Goal: Information Seeking & Learning: Learn about a topic

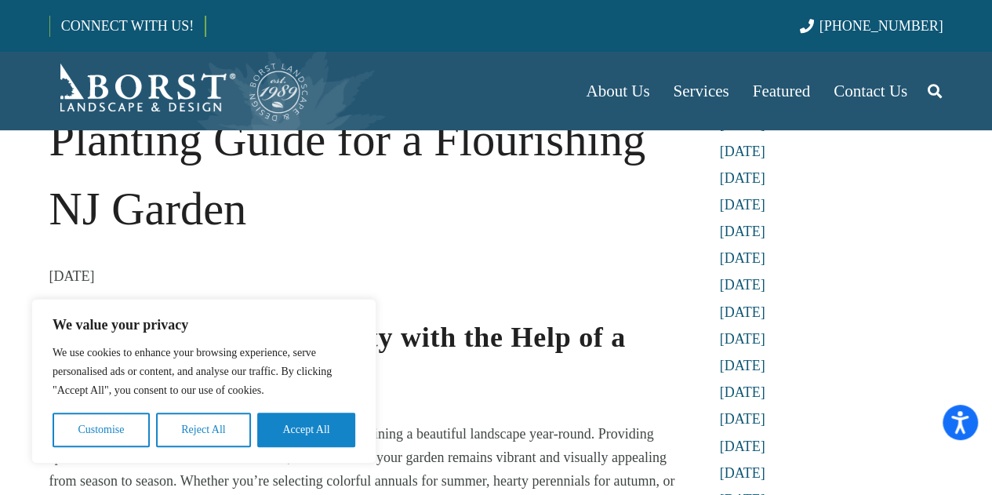
scroll to position [122, 0]
click at [311, 438] on button "Accept All" at bounding box center [306, 429] width 98 height 34
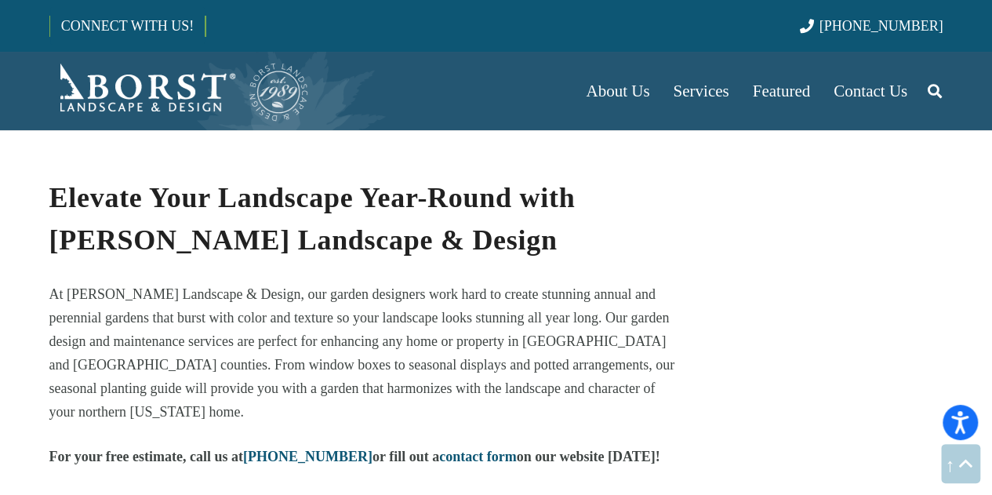
scroll to position [7885, 0]
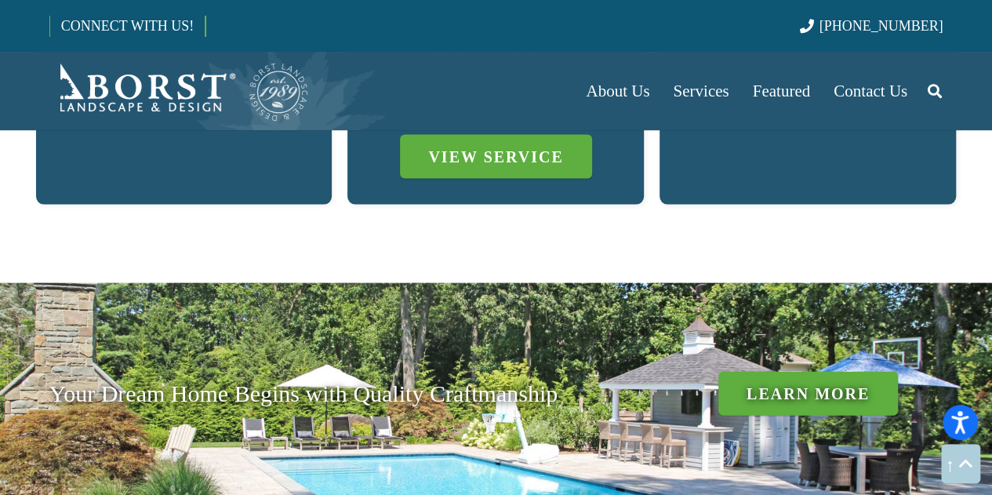
scroll to position [1408, 0]
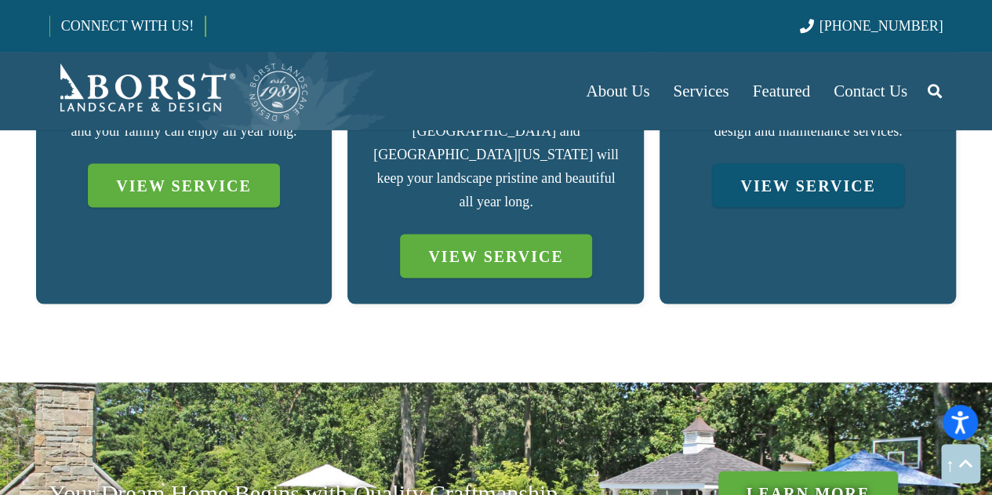
click at [790, 163] on link "VIEW SERVICE" at bounding box center [807, 185] width 191 height 44
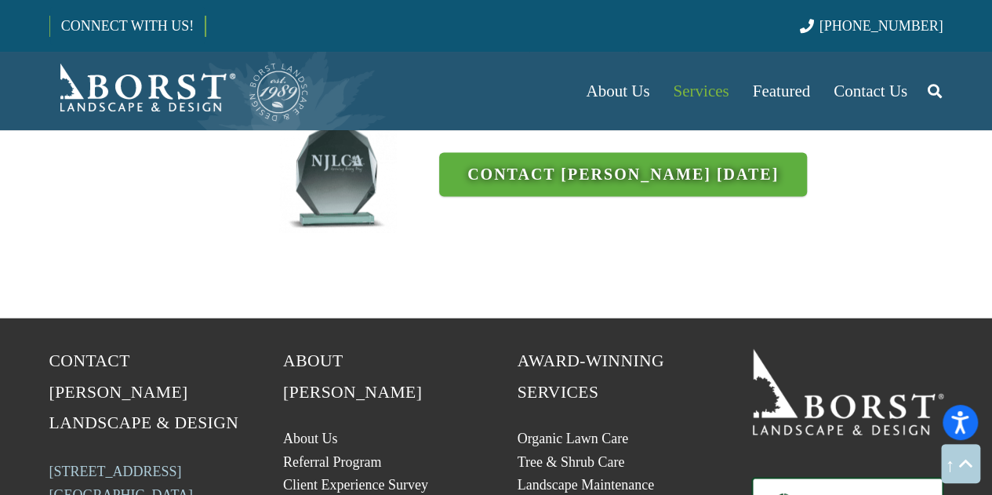
scroll to position [4099, 0]
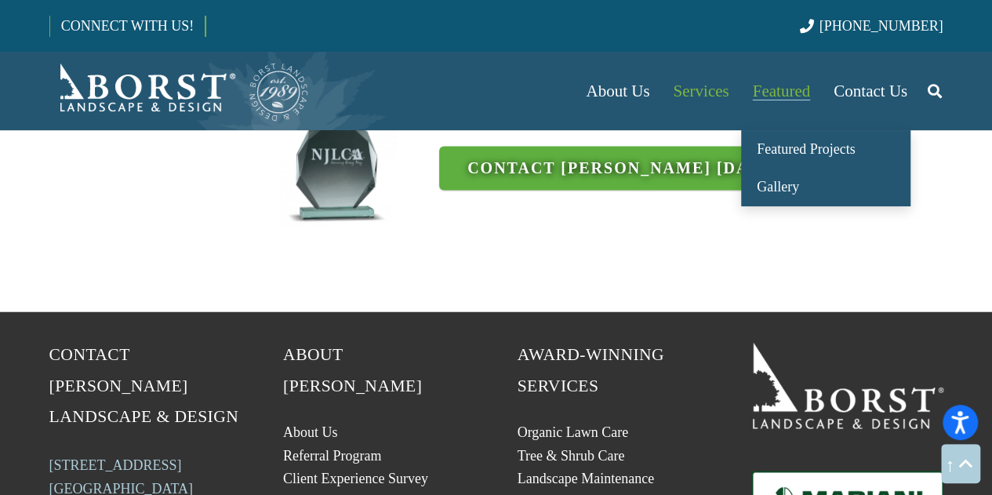
click at [764, 87] on span "Featured" at bounding box center [780, 91] width 57 height 19
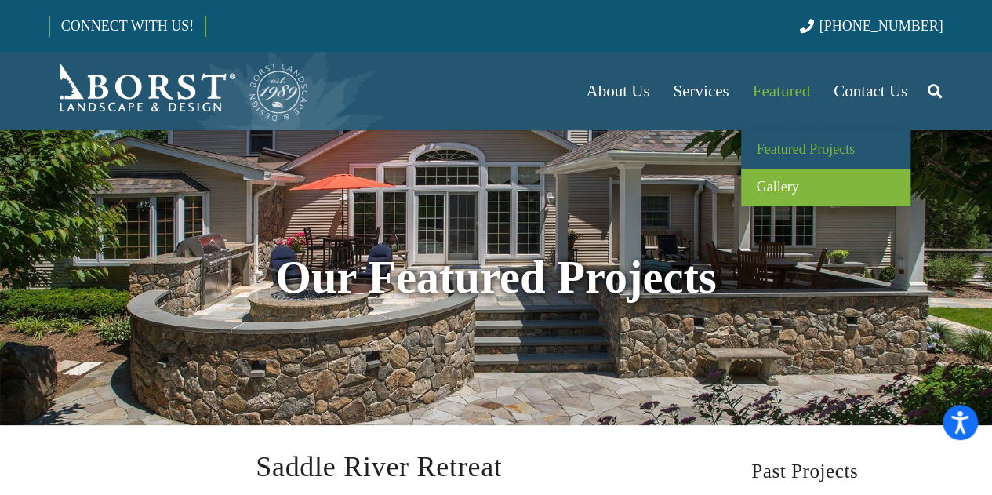
click at [774, 178] on link "Gallery" at bounding box center [825, 188] width 169 height 38
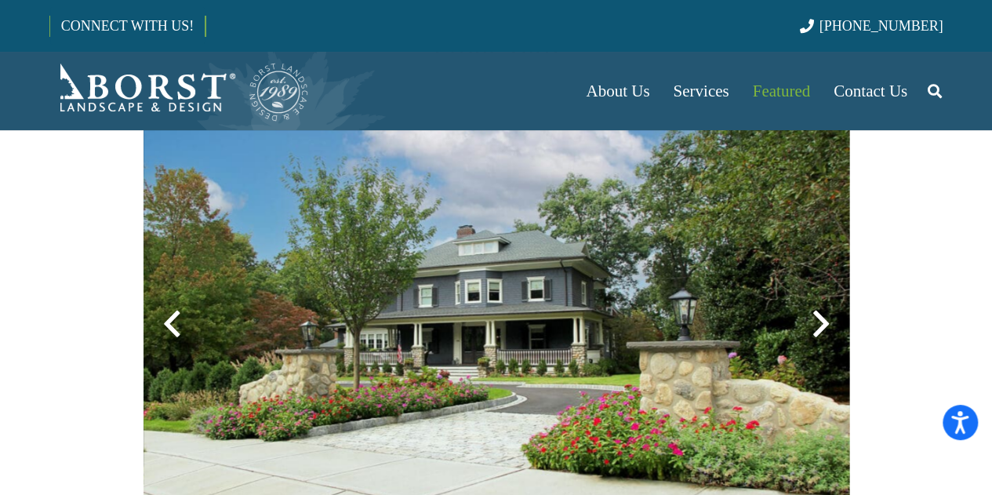
scroll to position [434, 0]
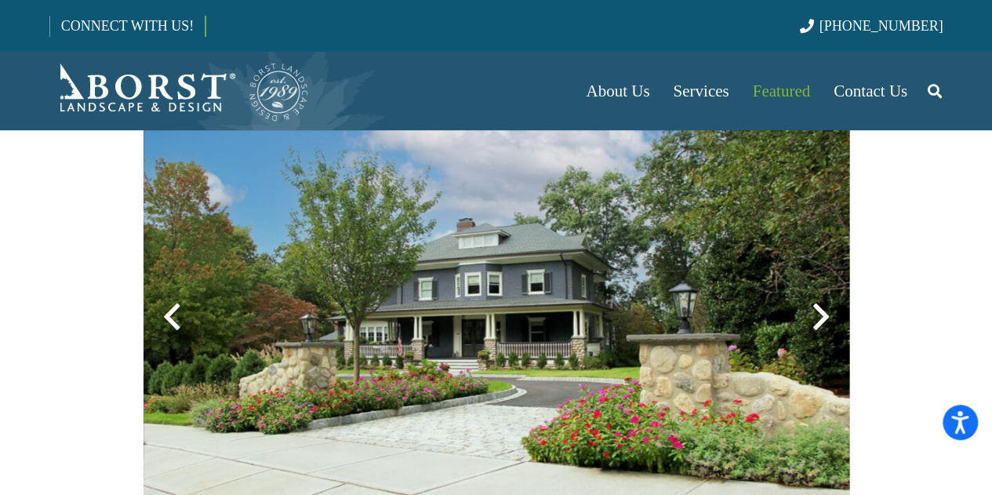
click at [822, 346] on img at bounding box center [495, 316] width 705 height 469
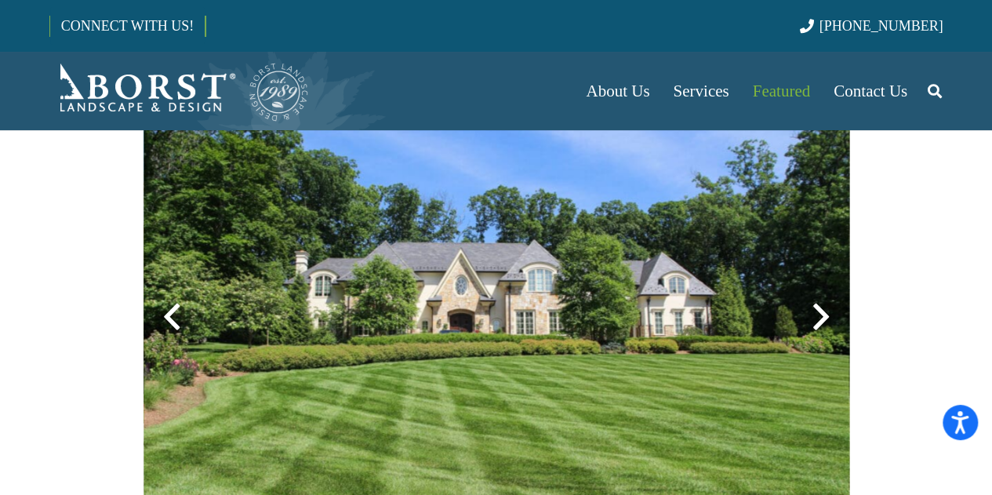
click at [814, 322] on div at bounding box center [820, 316] width 56 height 56
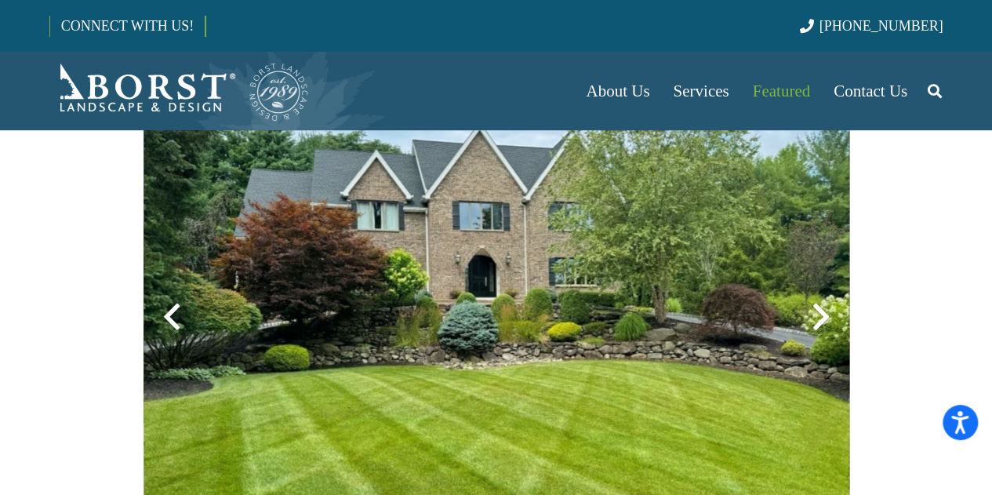
click at [814, 322] on div at bounding box center [820, 316] width 56 height 56
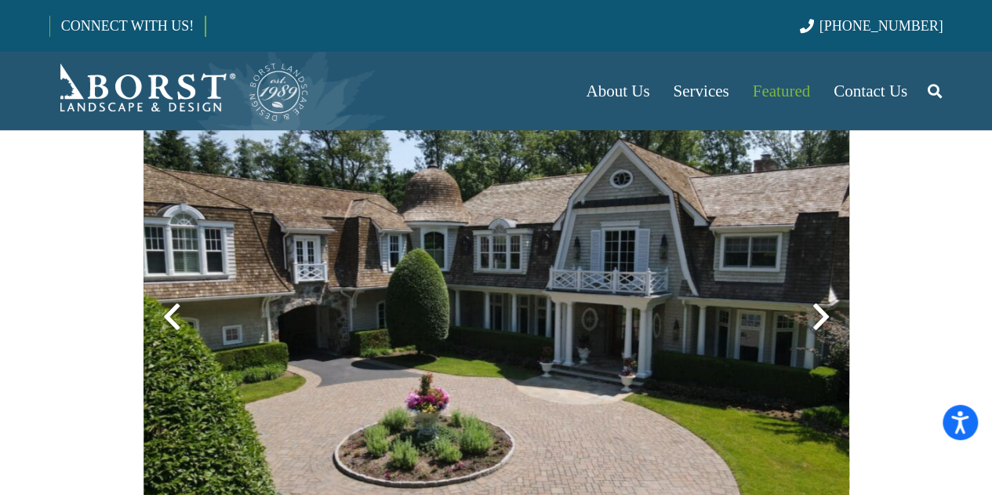
click at [810, 317] on div at bounding box center [820, 316] width 56 height 56
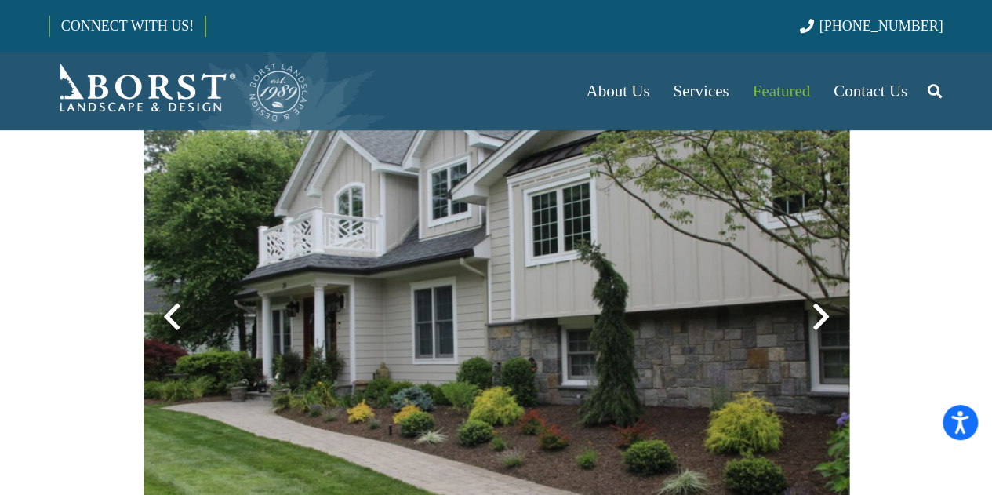
click at [810, 317] on div at bounding box center [820, 316] width 56 height 56
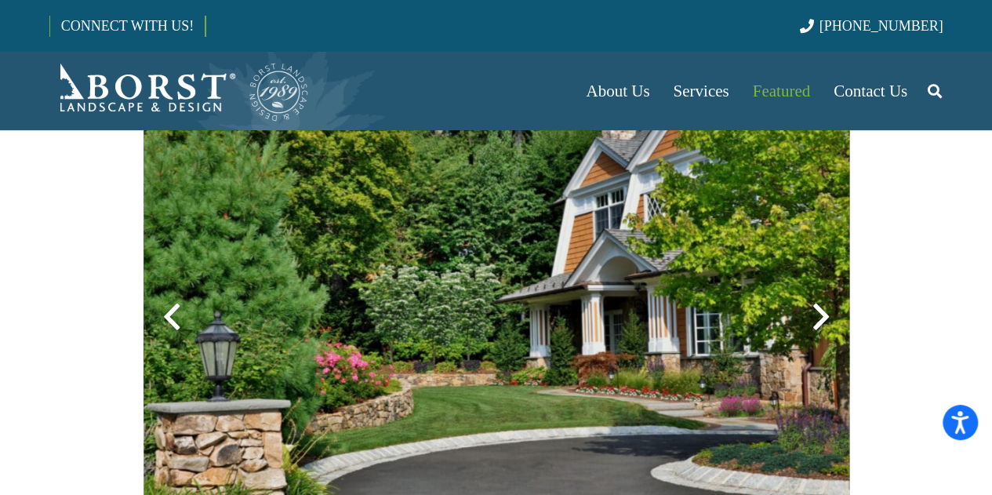
click at [810, 317] on div at bounding box center [820, 316] width 56 height 56
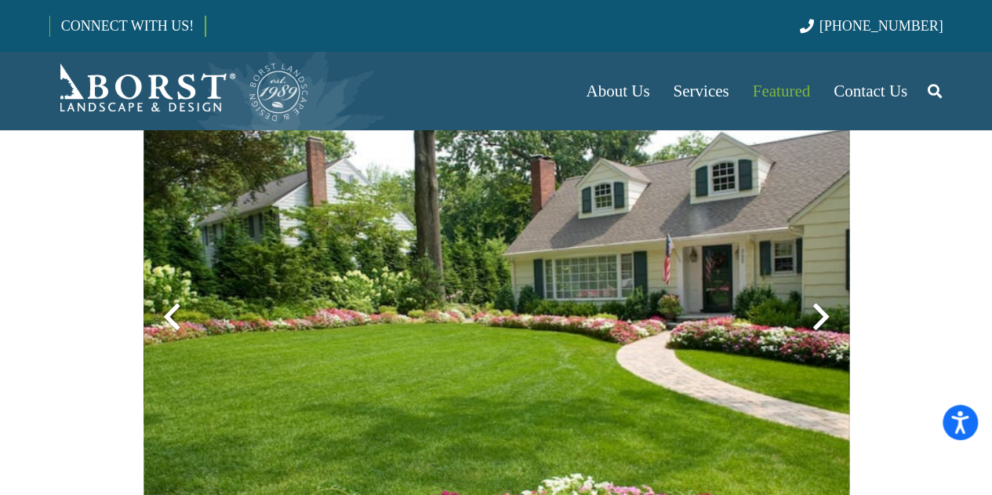
click at [810, 317] on div at bounding box center [820, 316] width 56 height 56
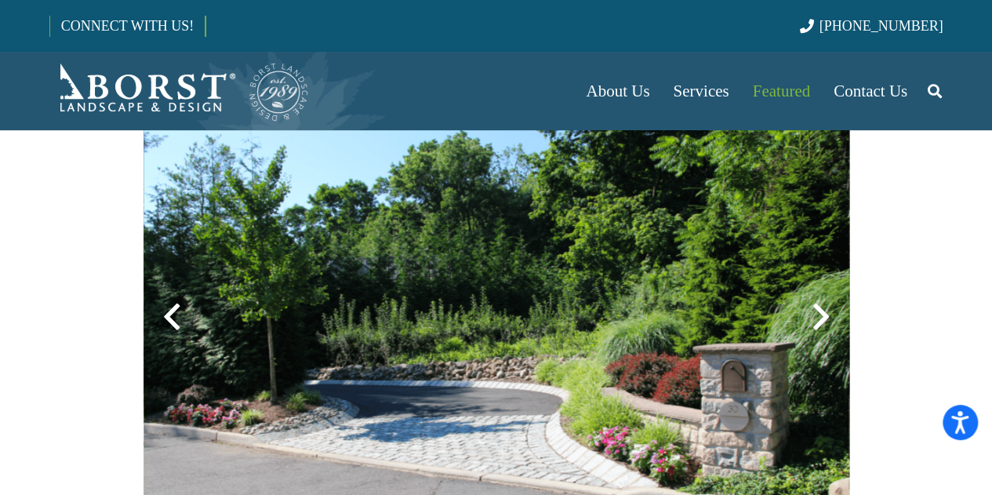
click at [810, 317] on div at bounding box center [820, 316] width 56 height 56
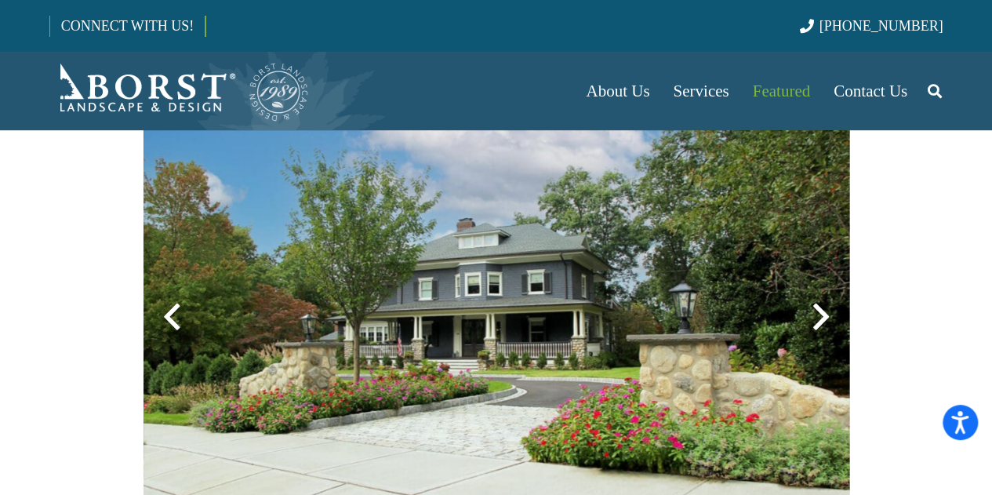
click at [810, 317] on div at bounding box center [820, 316] width 56 height 56
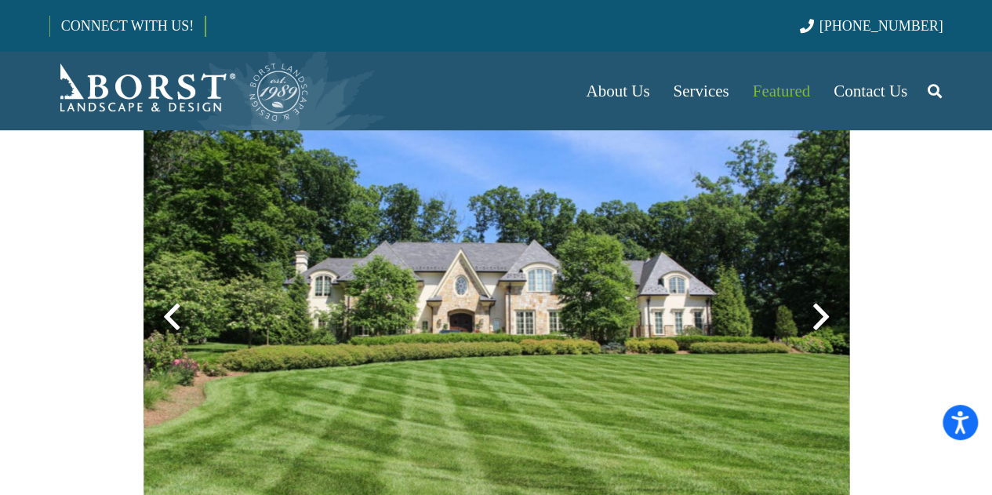
click at [810, 317] on div at bounding box center [820, 316] width 56 height 56
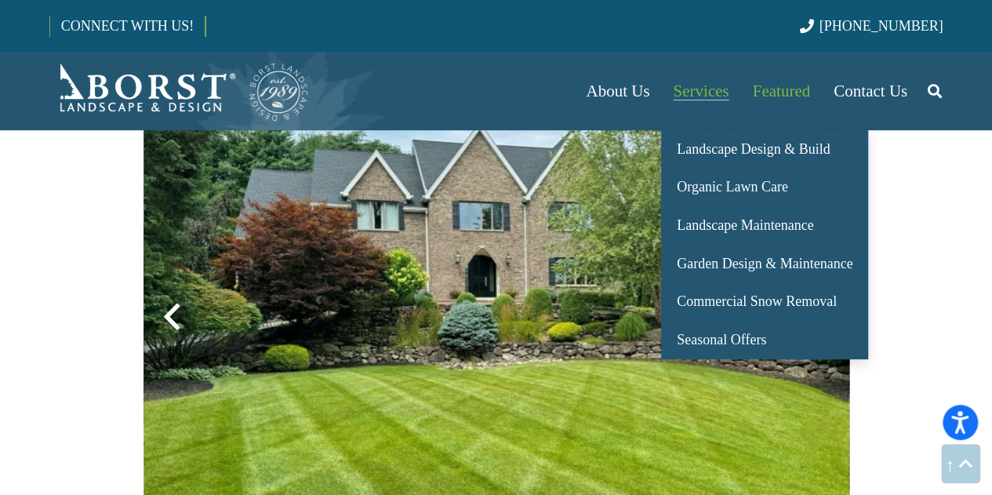
scroll to position [1162, 0]
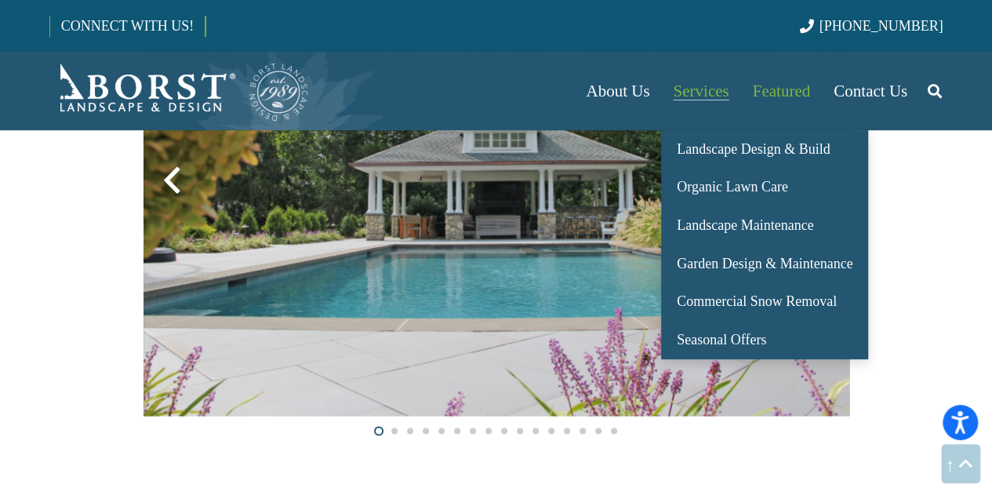
click at [707, 79] on link "Services" at bounding box center [700, 91] width 79 height 78
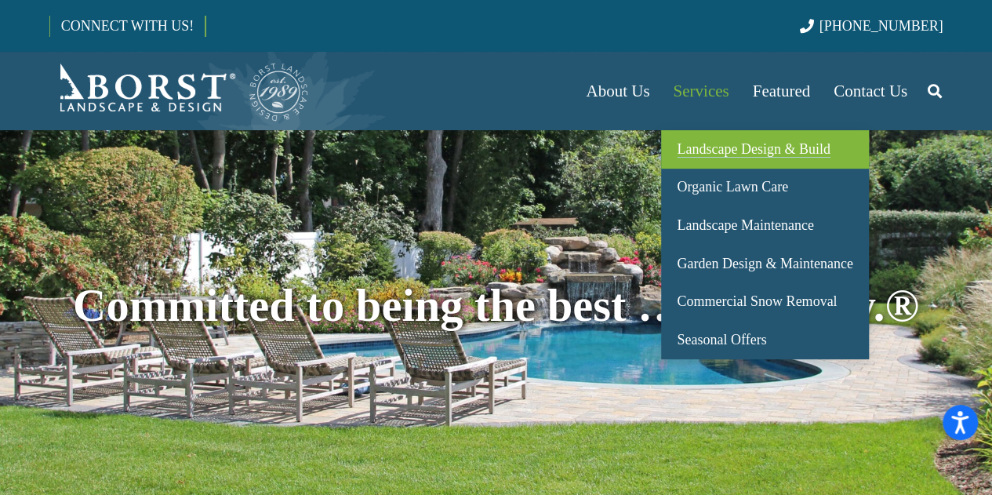
click at [811, 149] on span "Landscape Design & Build" at bounding box center [752, 149] width 153 height 16
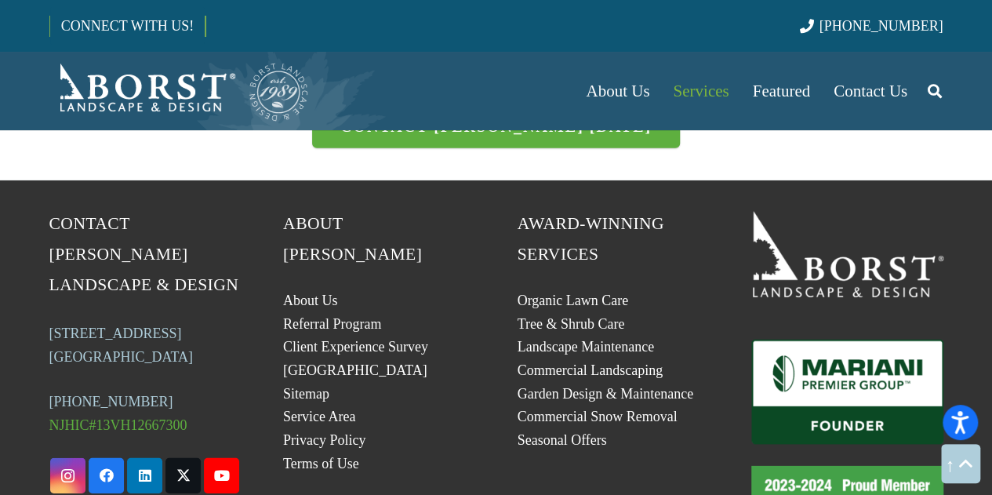
scroll to position [5101, 0]
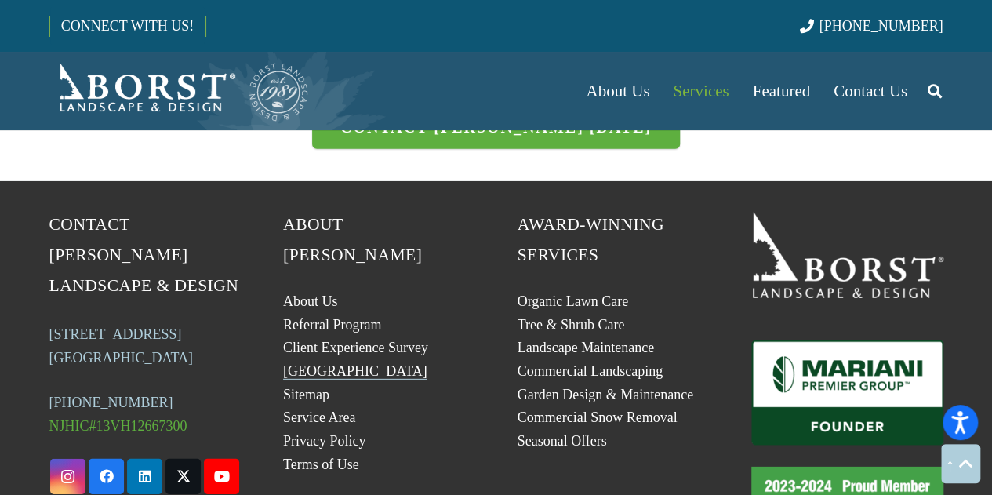
click at [296, 363] on link "[GEOGRAPHIC_DATA]" at bounding box center [355, 371] width 144 height 16
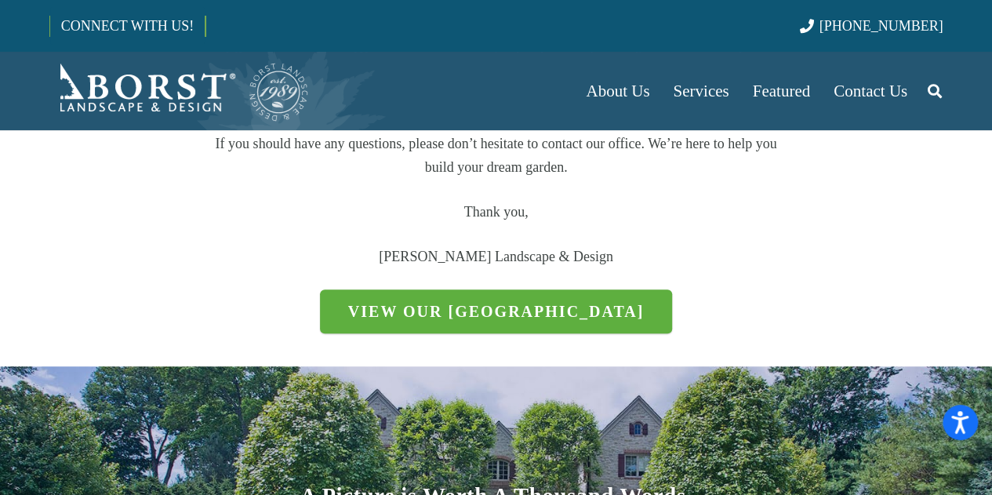
scroll to position [414, 0]
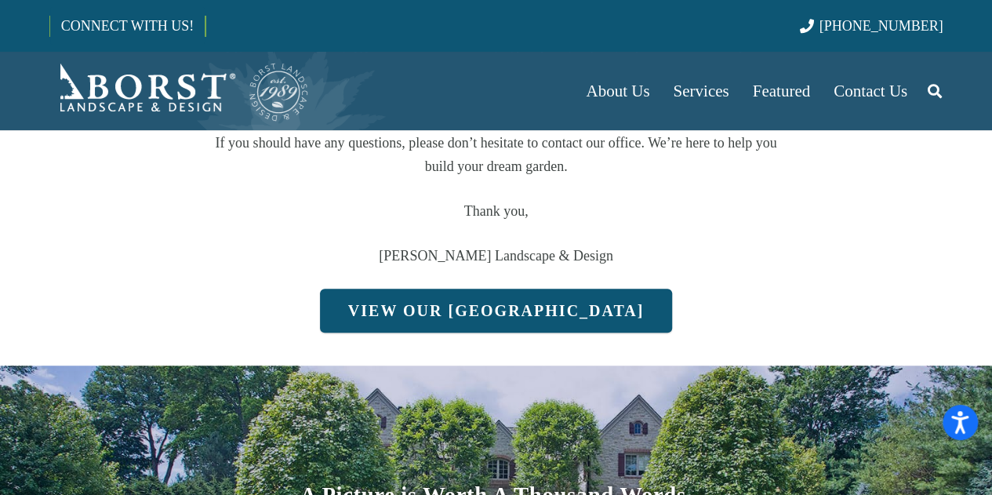
click at [464, 303] on link "View Our Plant Library" at bounding box center [496, 310] width 353 height 44
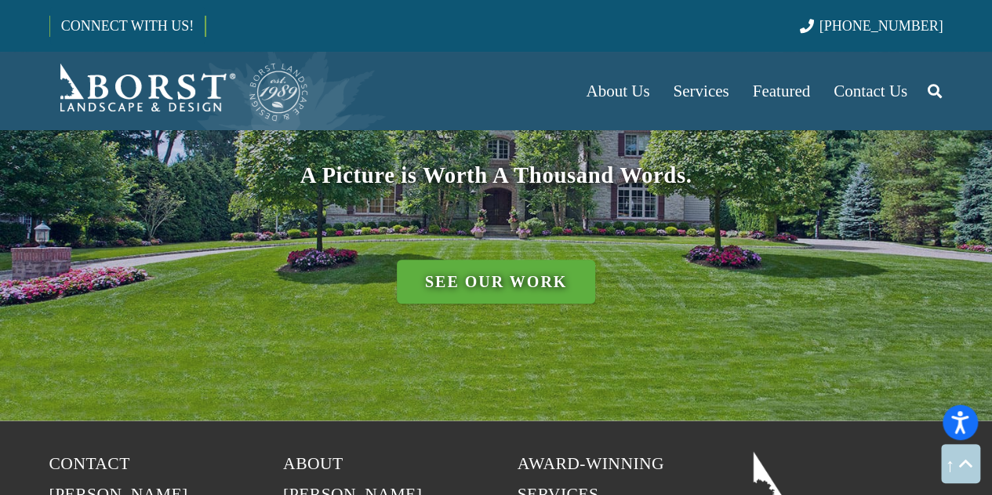
scroll to position [751, 0]
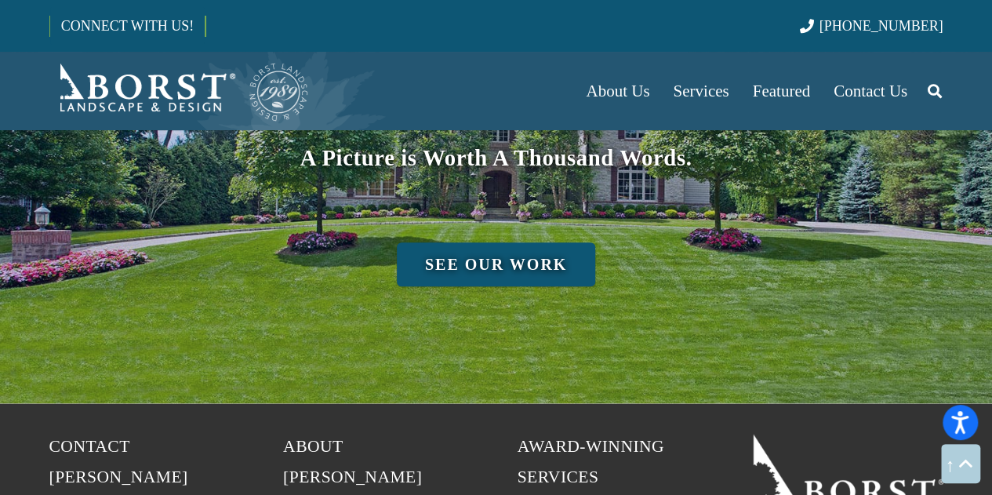
click at [492, 252] on link "See Our Work" at bounding box center [496, 264] width 198 height 44
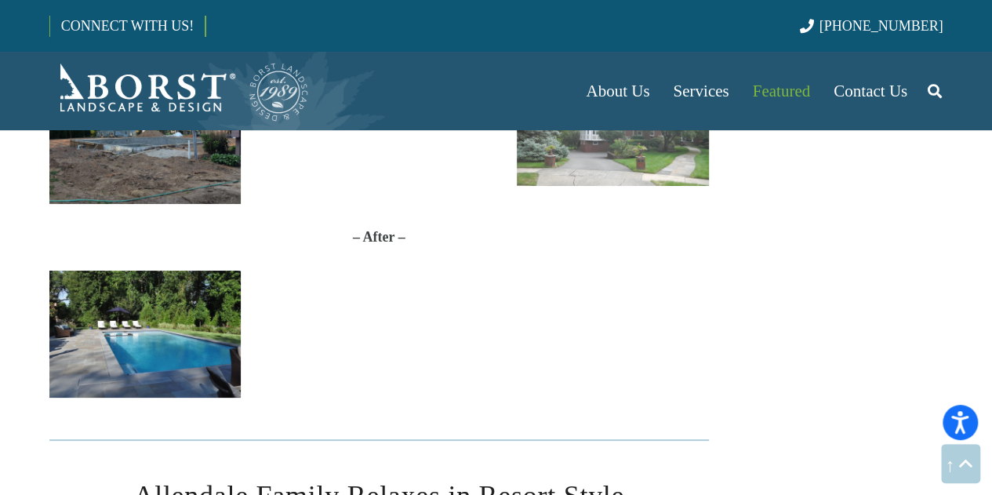
scroll to position [2942, 0]
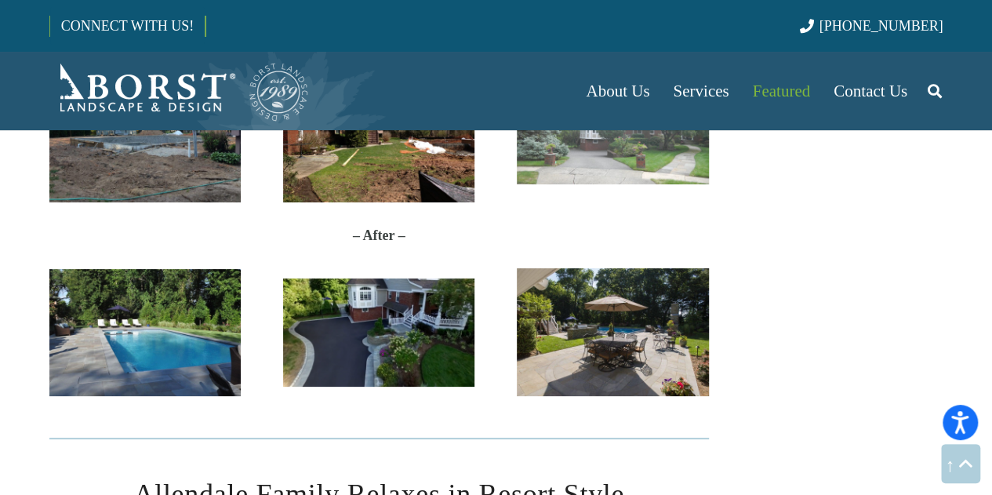
click at [403, 292] on img "Oradell" at bounding box center [378, 331] width 191 height 107
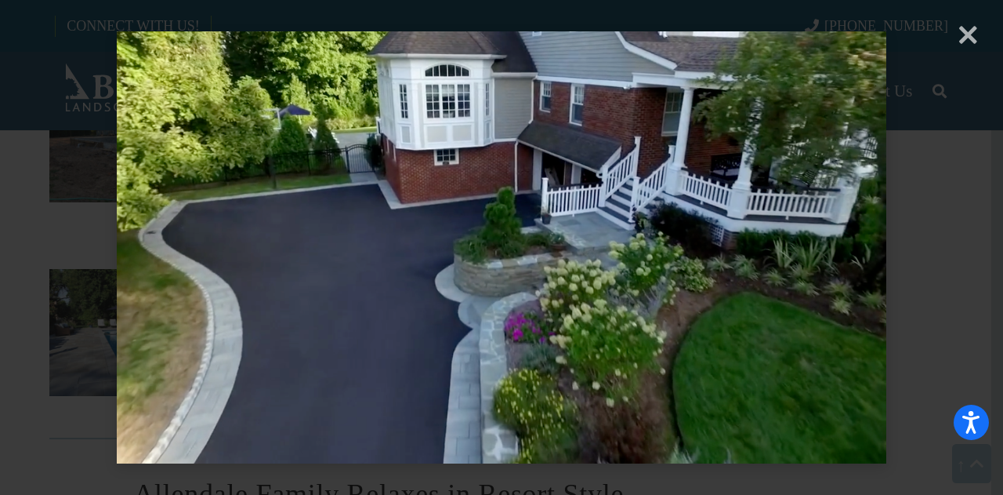
click at [964, 35] on div "× Loading..." at bounding box center [501, 247] width 1003 height 495
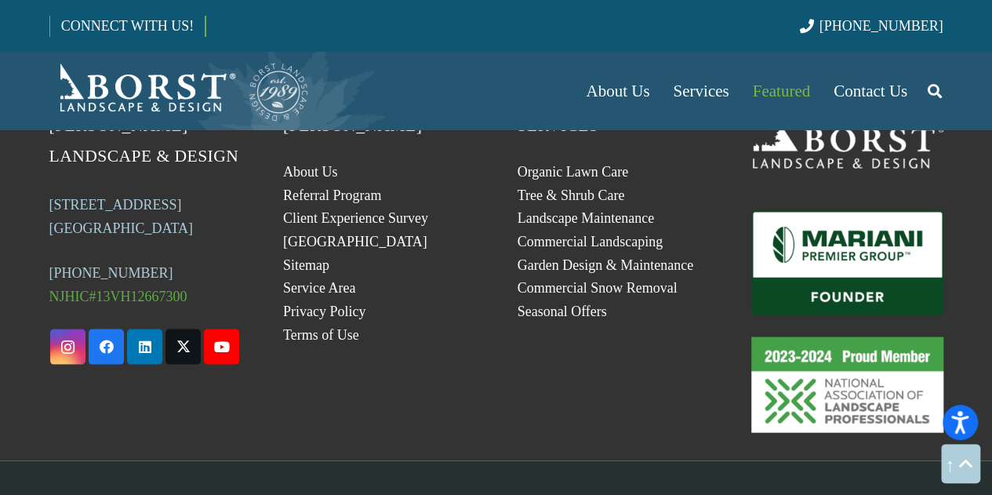
scroll to position [4438, 0]
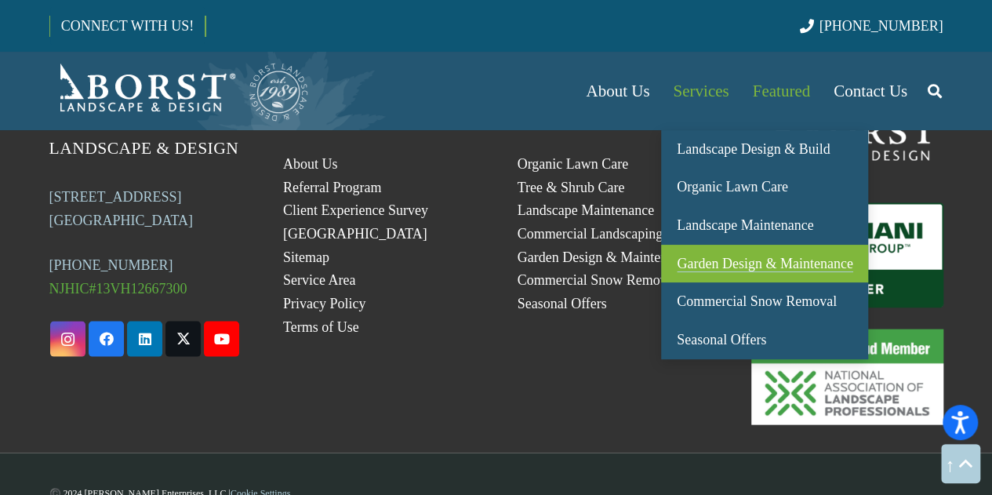
click at [777, 260] on span "Garden Design & Maintenance" at bounding box center [764, 264] width 176 height 16
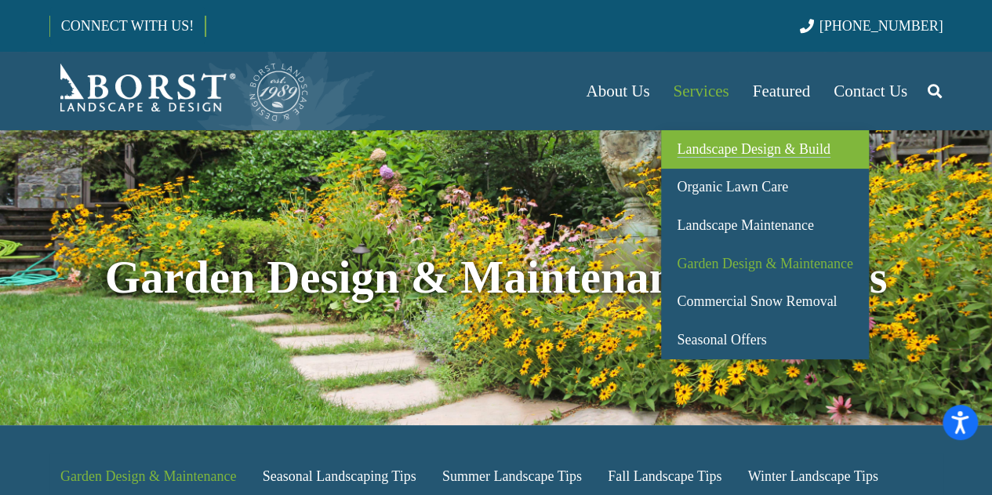
click at [701, 147] on span "Landscape Design & Build" at bounding box center [752, 149] width 153 height 16
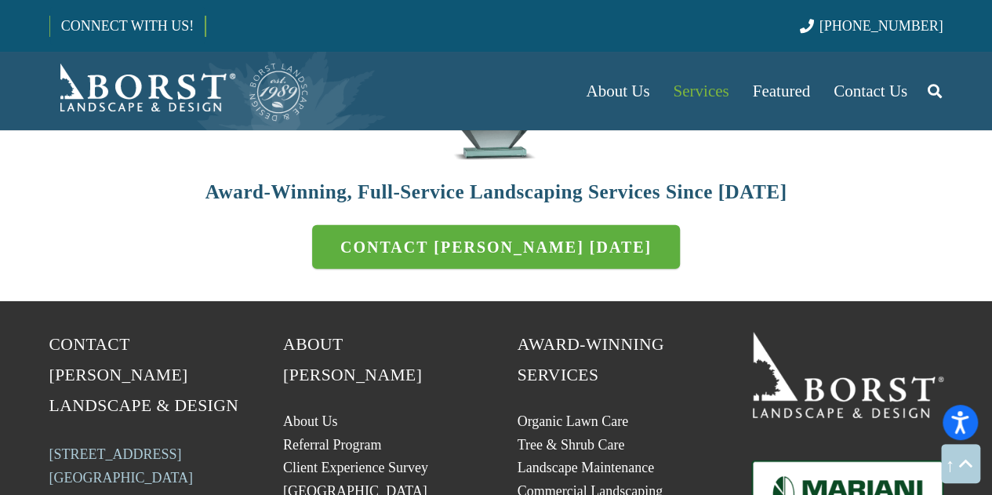
scroll to position [5164, 0]
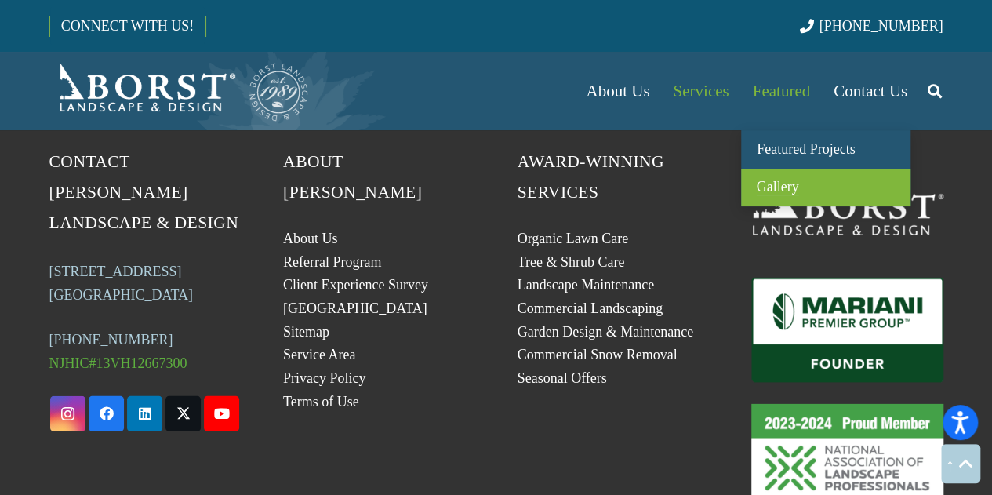
click at [763, 189] on span "Gallery" at bounding box center [777, 187] width 42 height 16
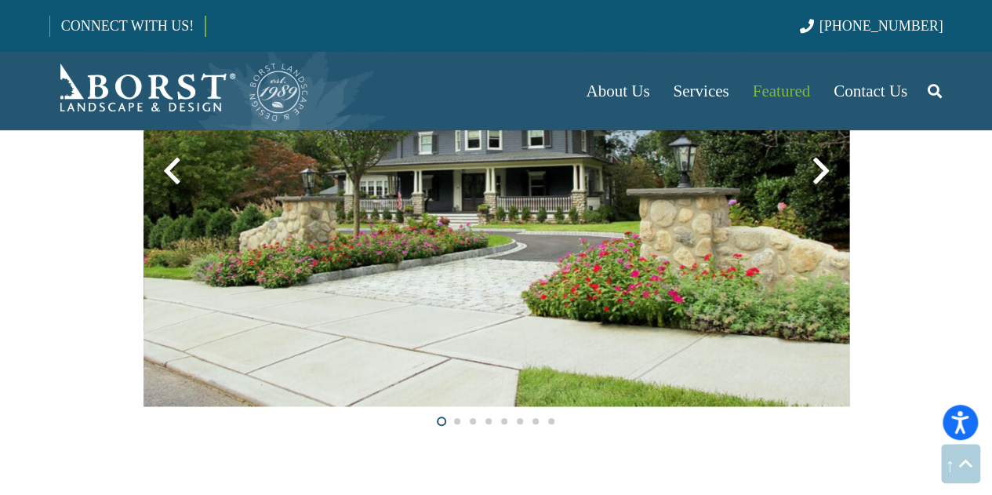
scroll to position [273, 0]
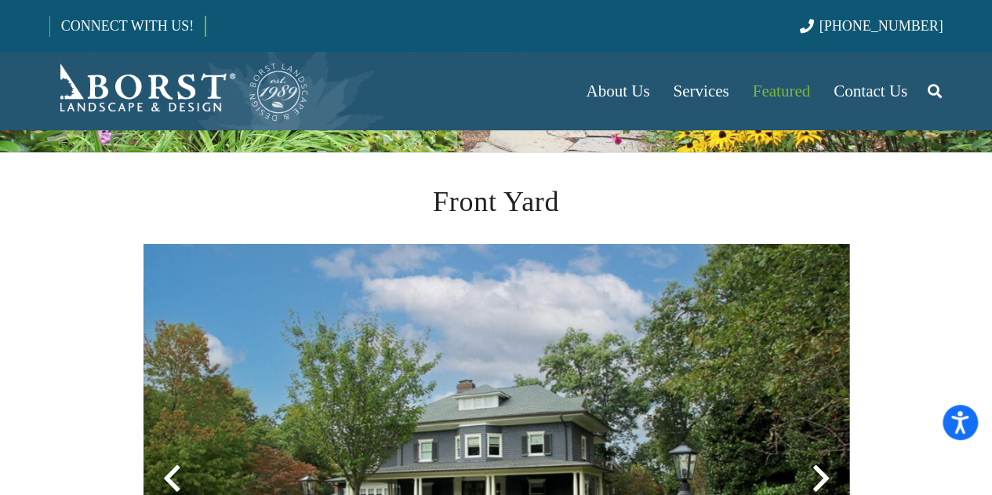
click at [810, 471] on div at bounding box center [820, 478] width 56 height 56
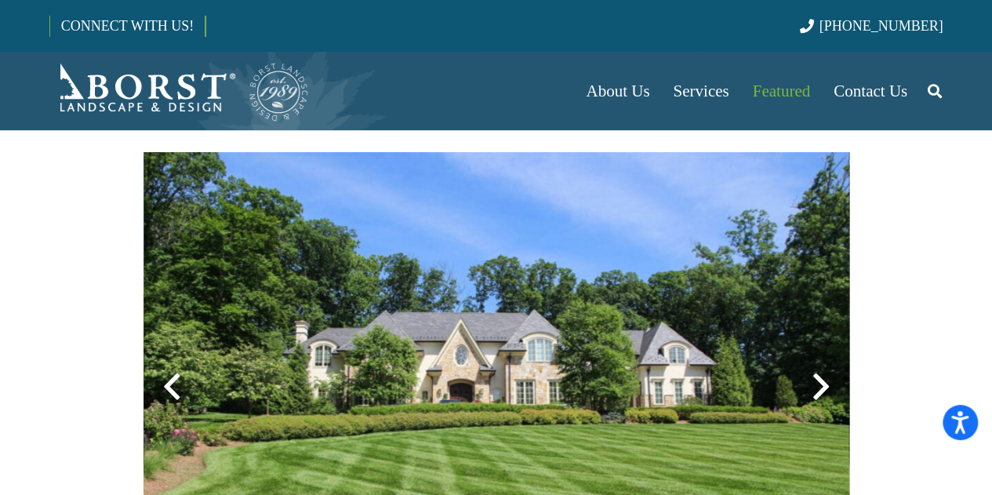
scroll to position [367, 0]
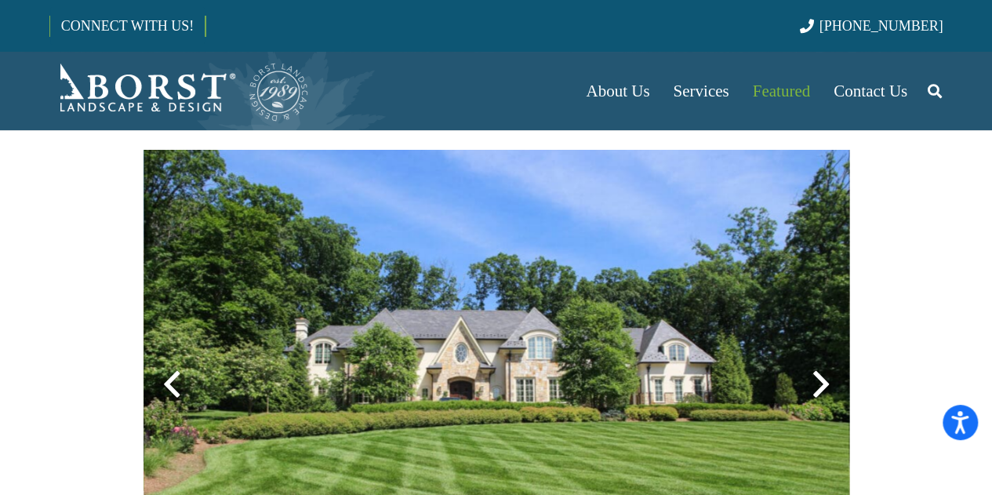
click at [820, 404] on div at bounding box center [820, 384] width 56 height 56
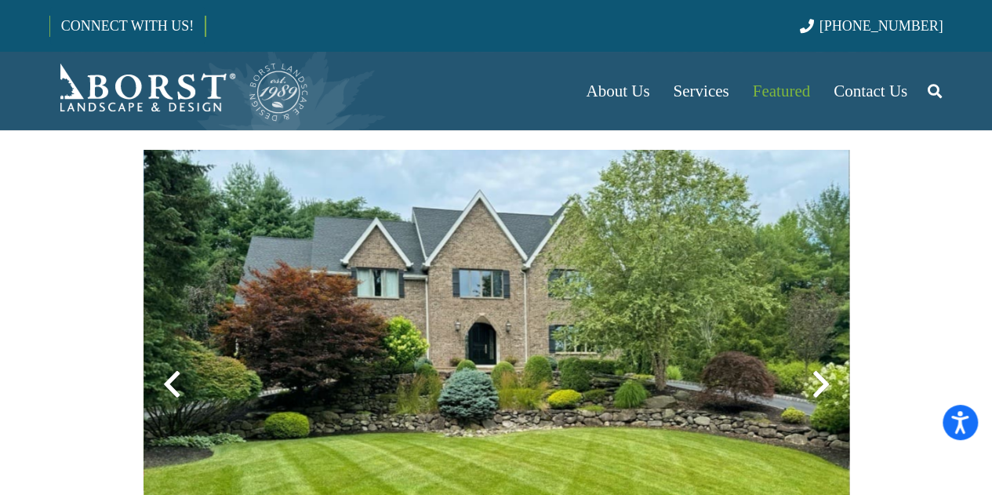
click at [820, 404] on div at bounding box center [820, 384] width 56 height 56
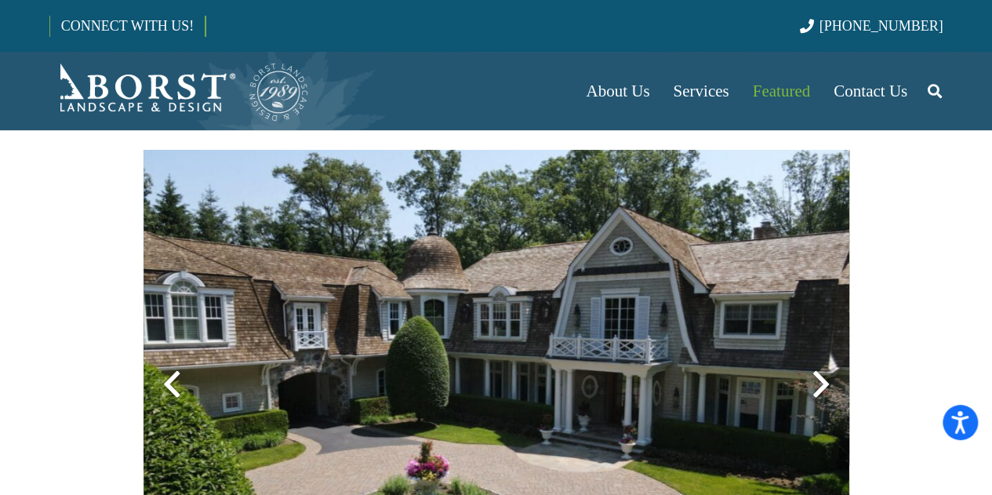
click at [820, 404] on div at bounding box center [820, 384] width 56 height 56
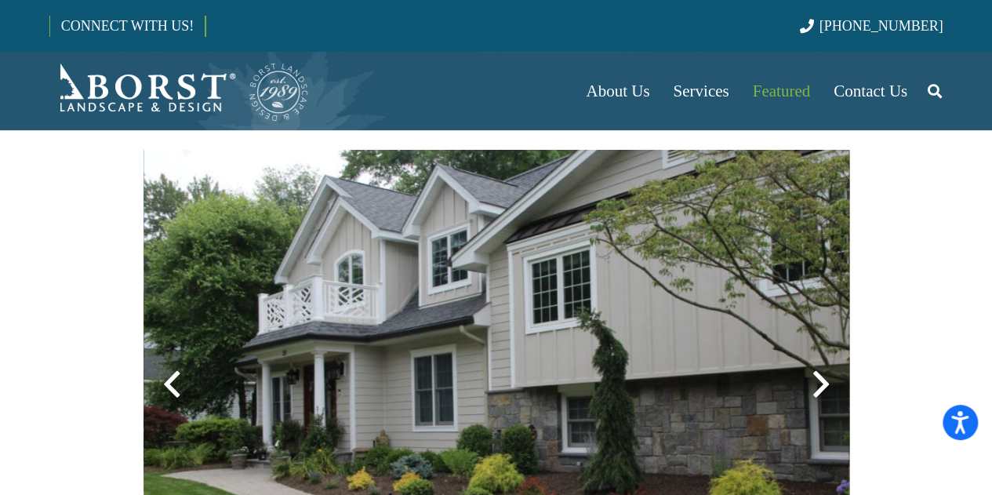
click at [820, 404] on div at bounding box center [820, 384] width 56 height 56
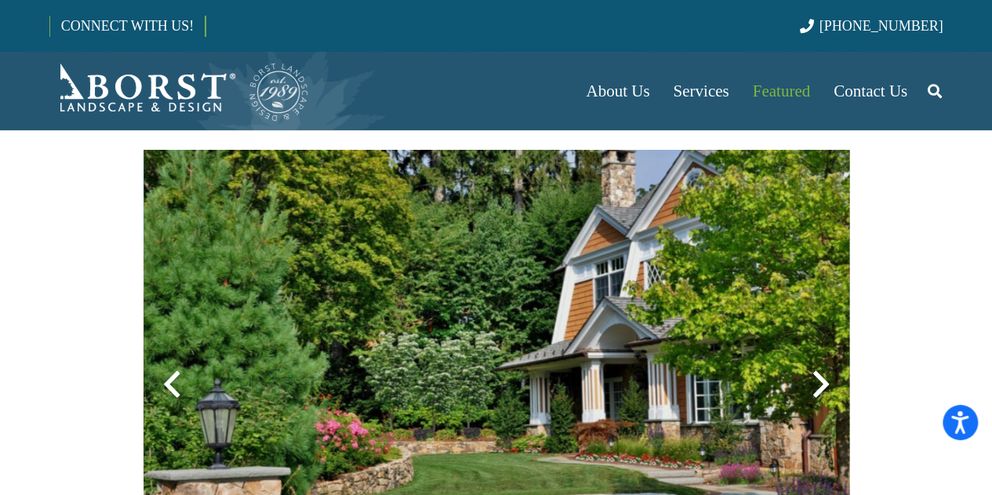
click at [820, 404] on div at bounding box center [820, 384] width 56 height 56
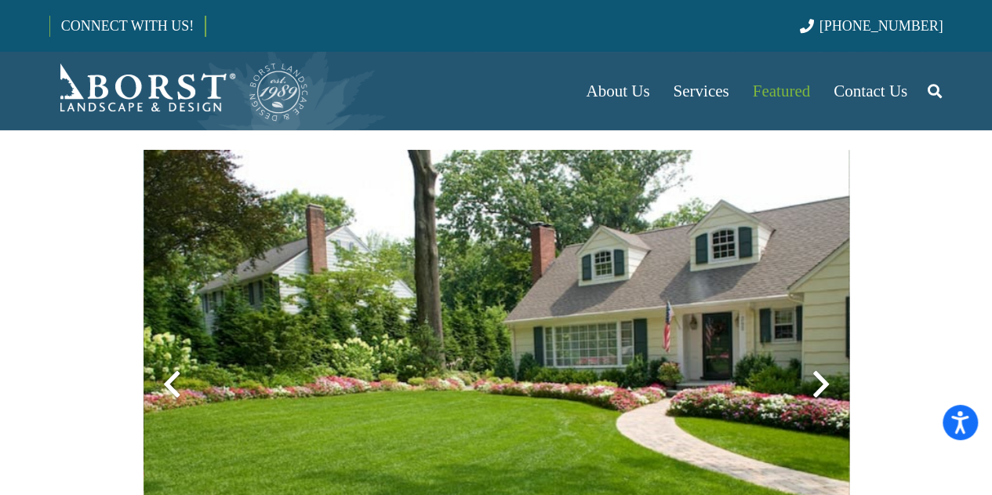
click at [820, 404] on div at bounding box center [820, 384] width 56 height 56
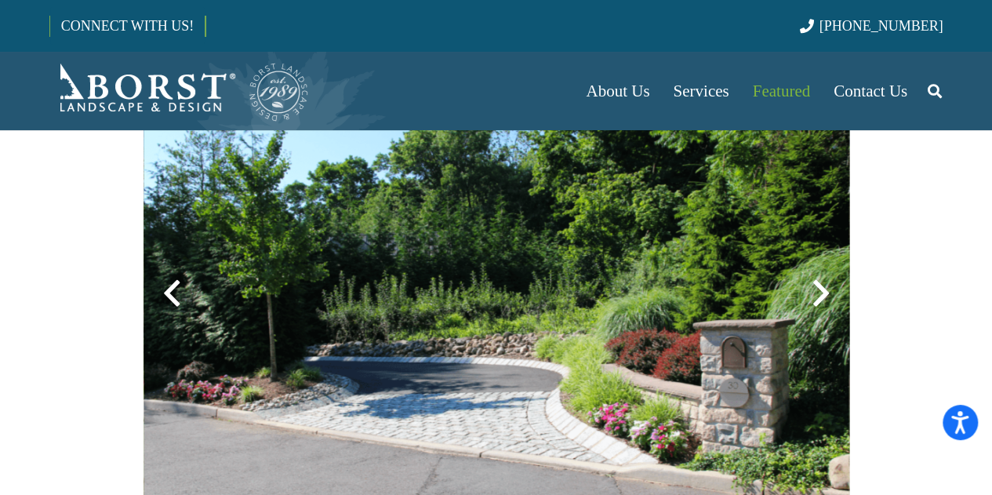
scroll to position [459, 0]
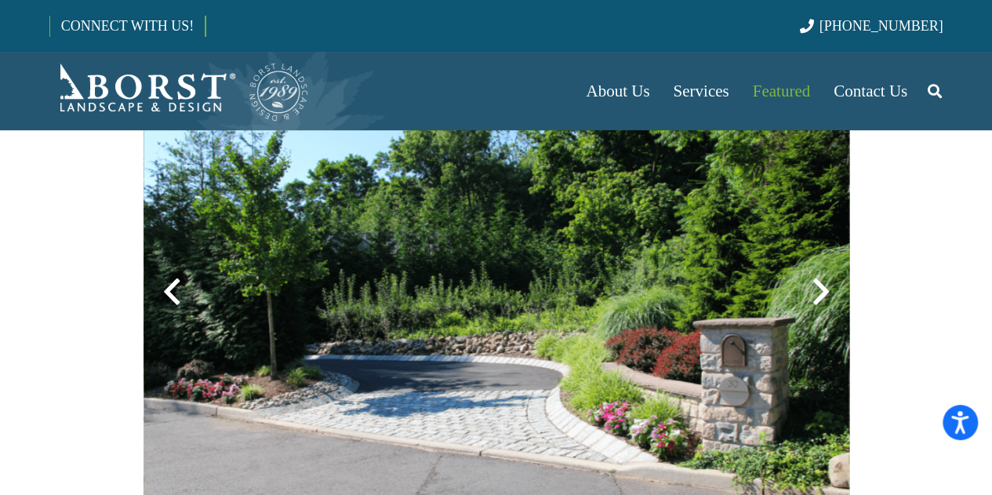
click at [817, 314] on div at bounding box center [820, 291] width 56 height 56
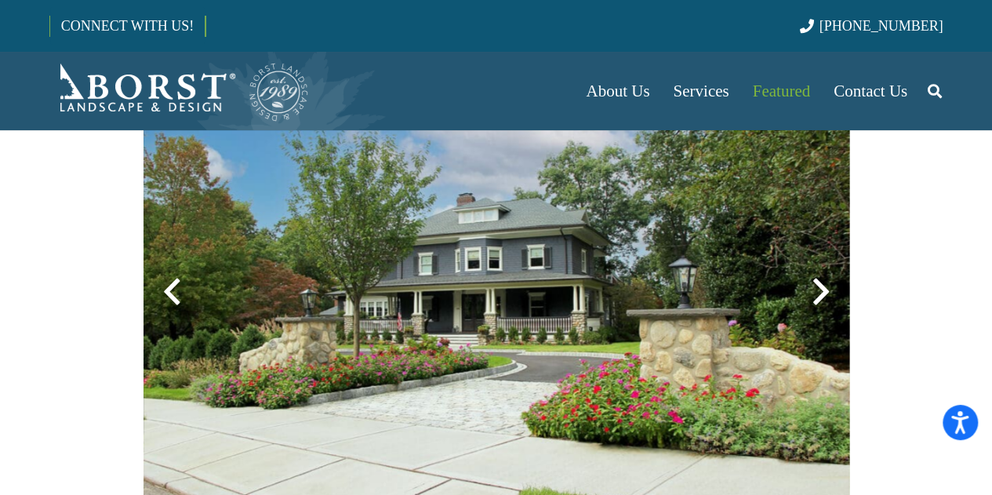
click at [817, 314] on div at bounding box center [820, 291] width 56 height 56
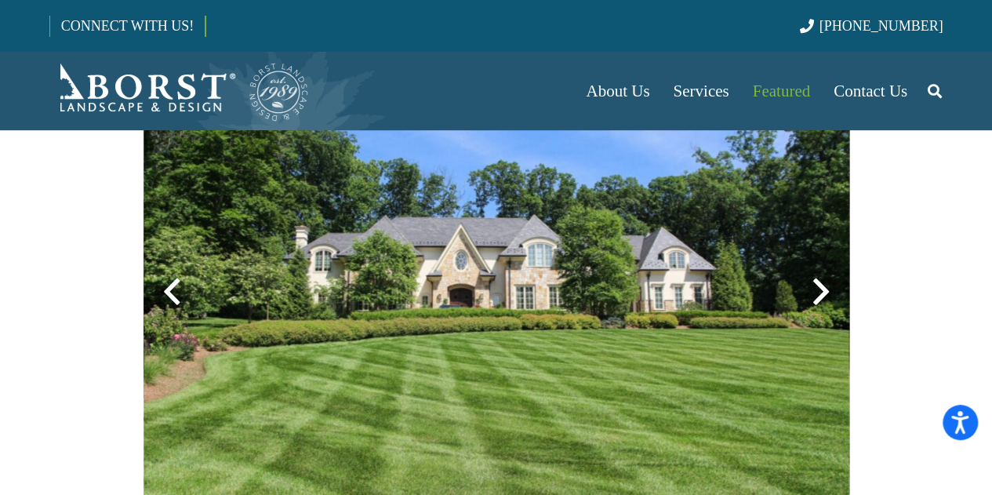
click at [231, 270] on section "Front Yard" at bounding box center [496, 272] width 992 height 612
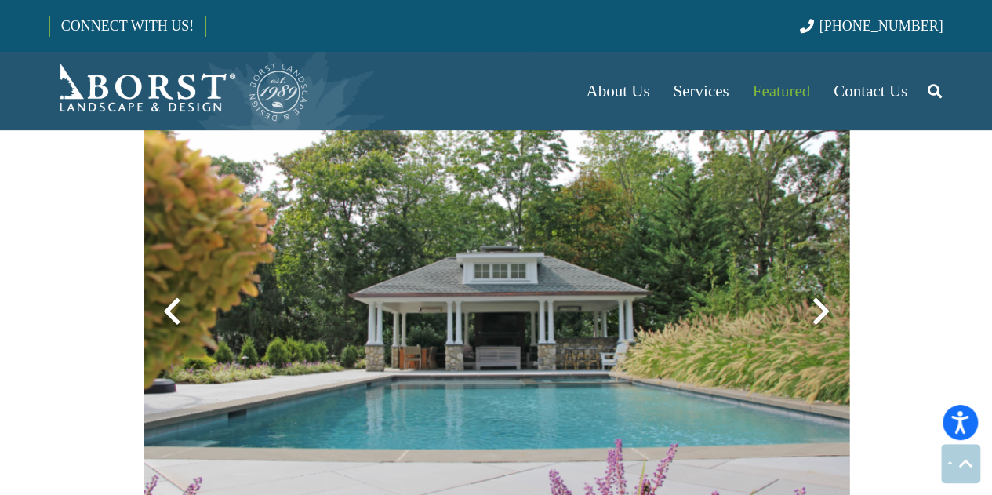
scroll to position [1034, 0]
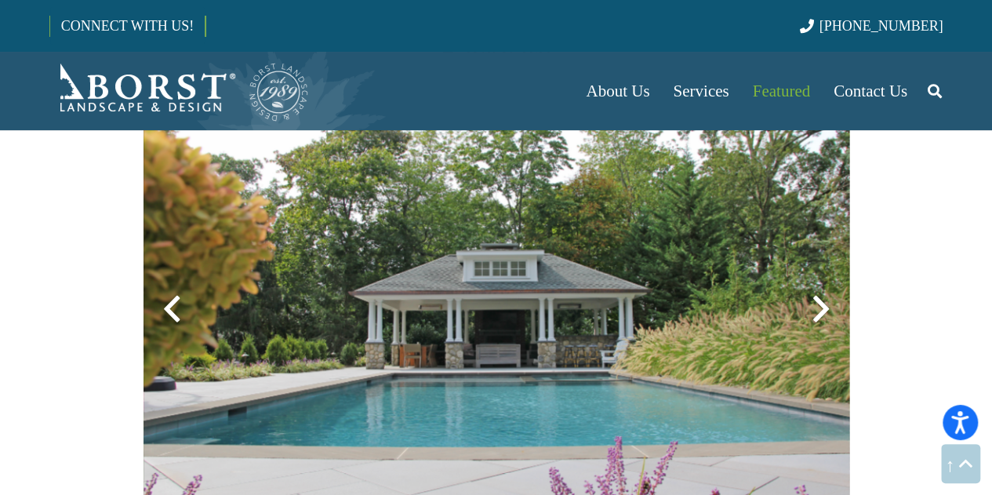
click at [825, 299] on div at bounding box center [820, 309] width 56 height 56
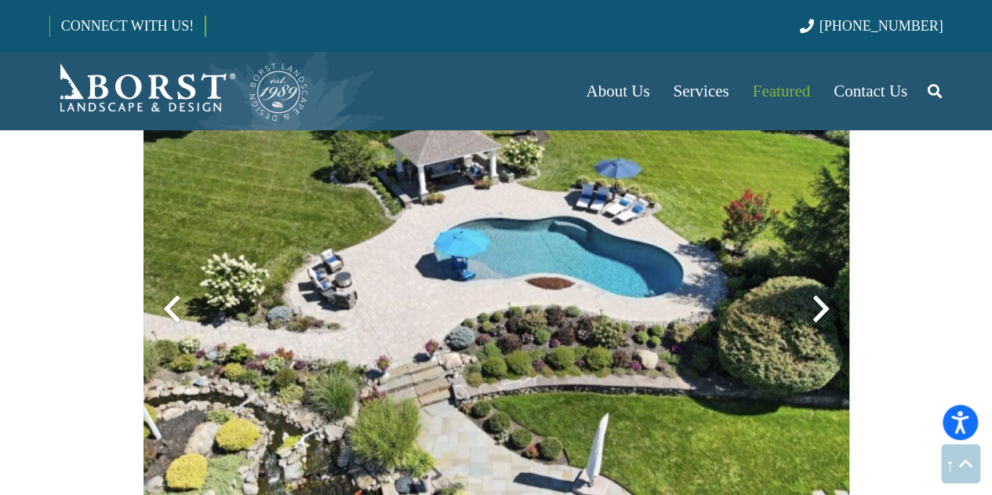
click at [814, 313] on div at bounding box center [820, 309] width 56 height 56
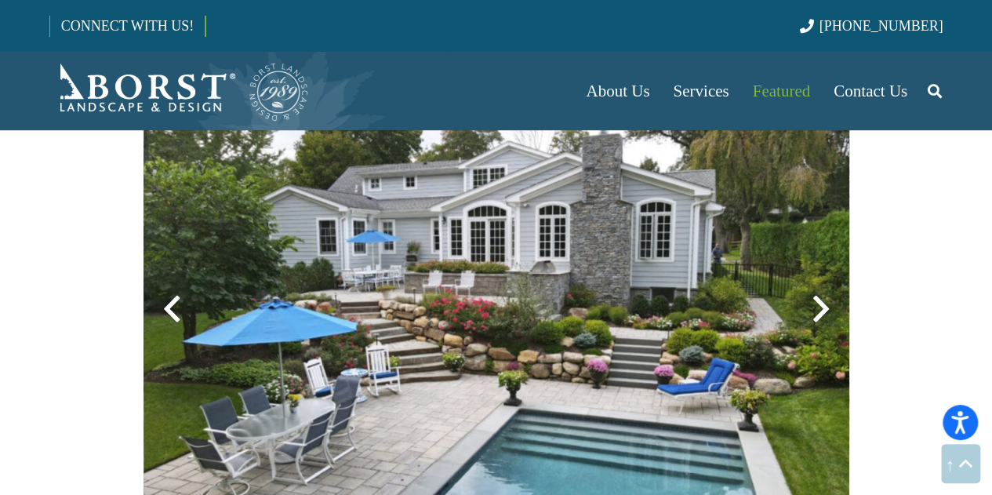
click at [814, 310] on div at bounding box center [820, 309] width 56 height 56
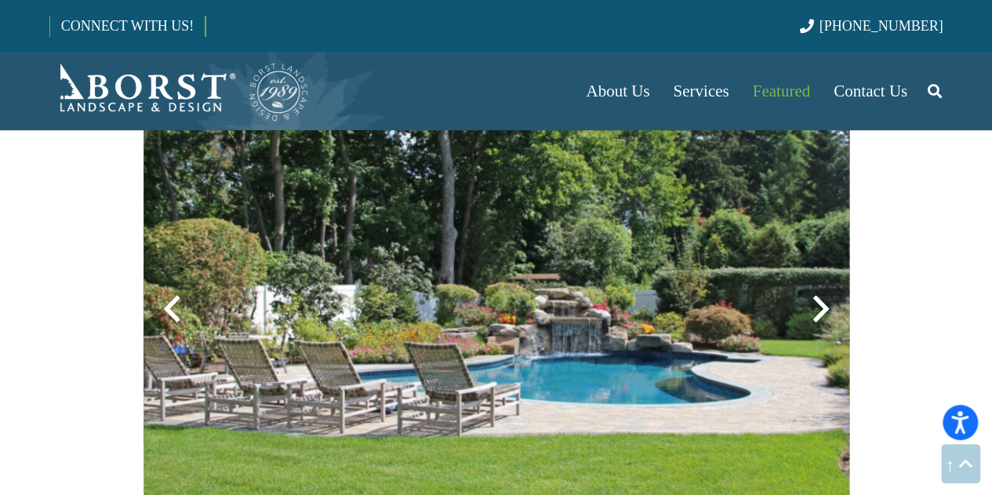
click at [821, 314] on div at bounding box center [820, 309] width 56 height 56
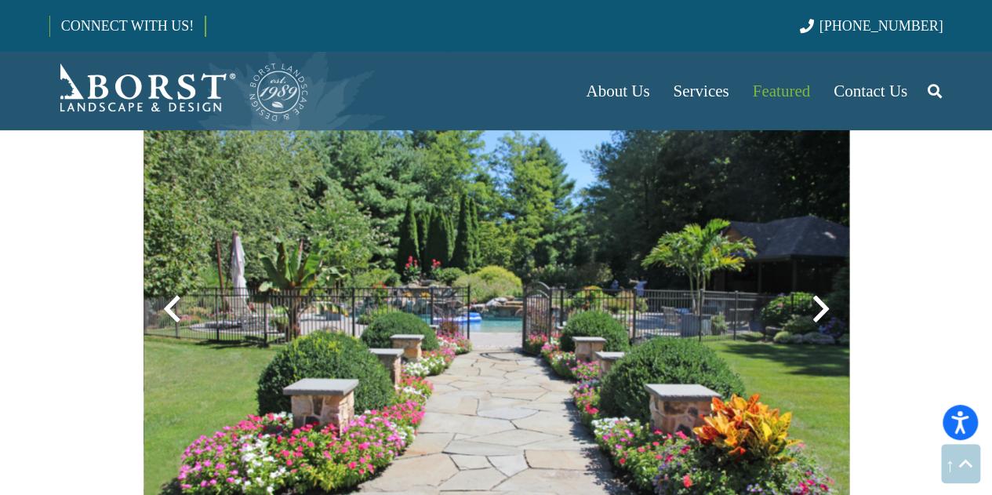
click at [821, 314] on div at bounding box center [820, 309] width 56 height 56
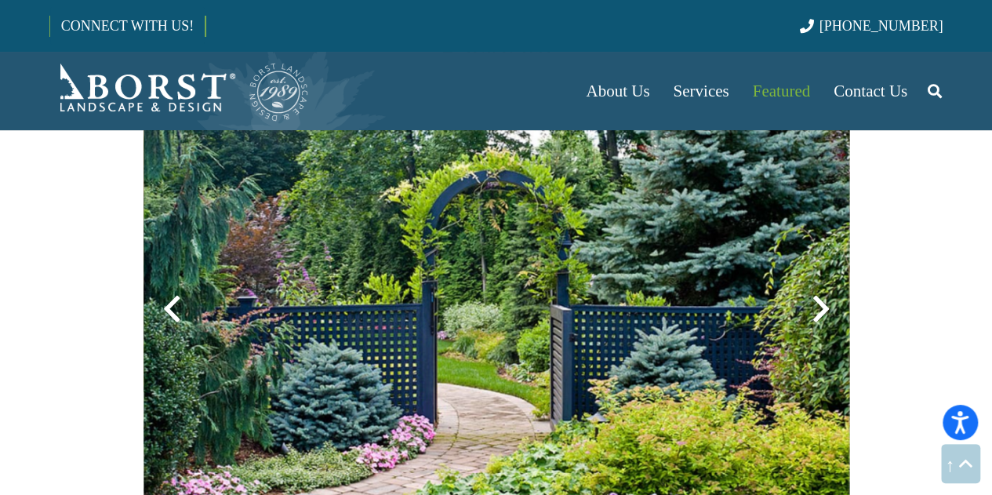
click at [821, 314] on div at bounding box center [820, 309] width 56 height 56
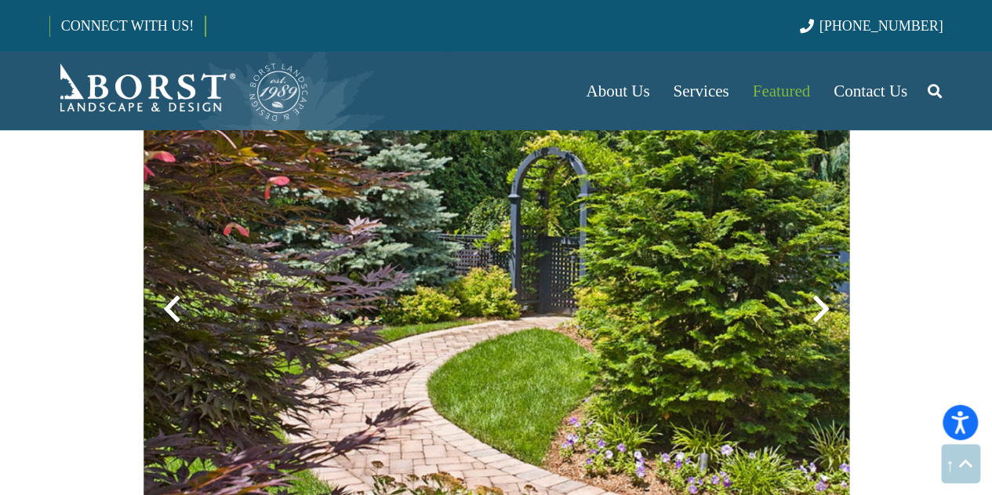
click at [821, 314] on div at bounding box center [820, 309] width 56 height 56
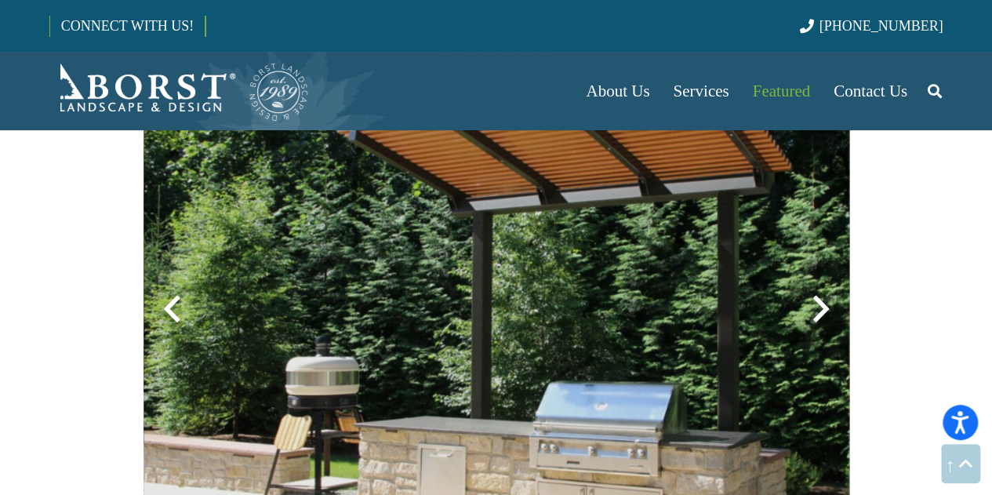
click at [821, 314] on div at bounding box center [820, 309] width 56 height 56
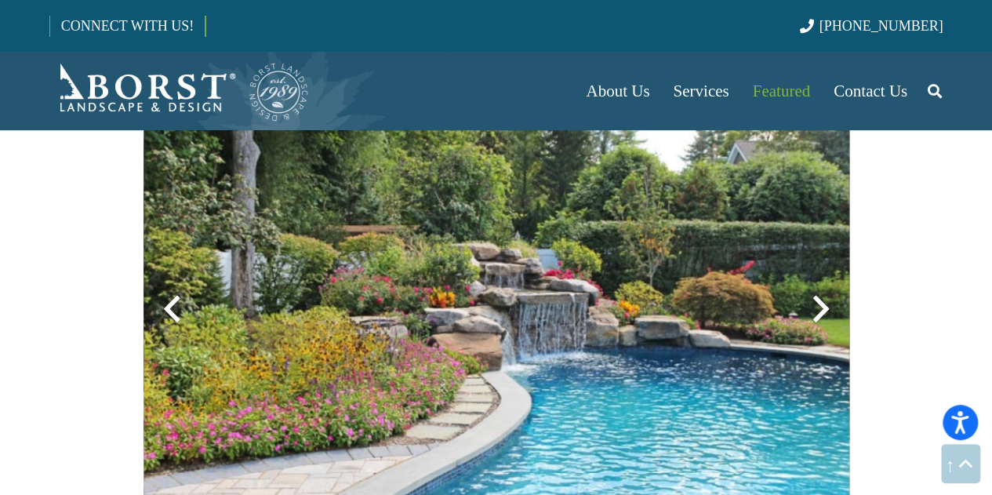
click at [821, 314] on div at bounding box center [820, 309] width 56 height 56
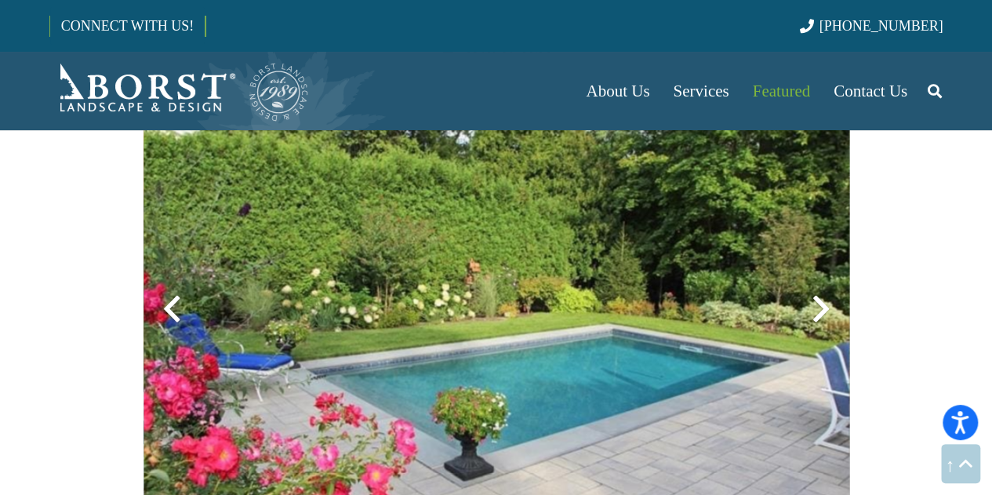
click at [821, 314] on div at bounding box center [820, 309] width 56 height 56
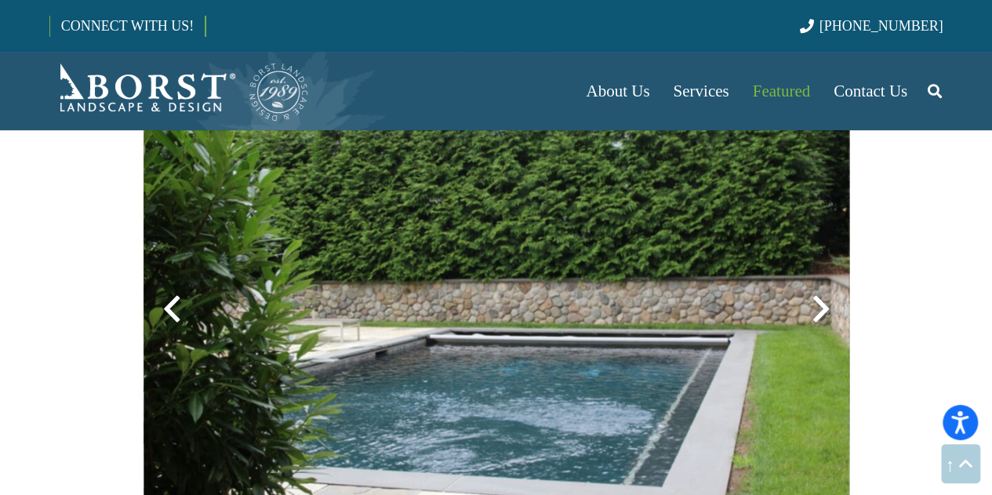
click at [821, 314] on div at bounding box center [820, 309] width 56 height 56
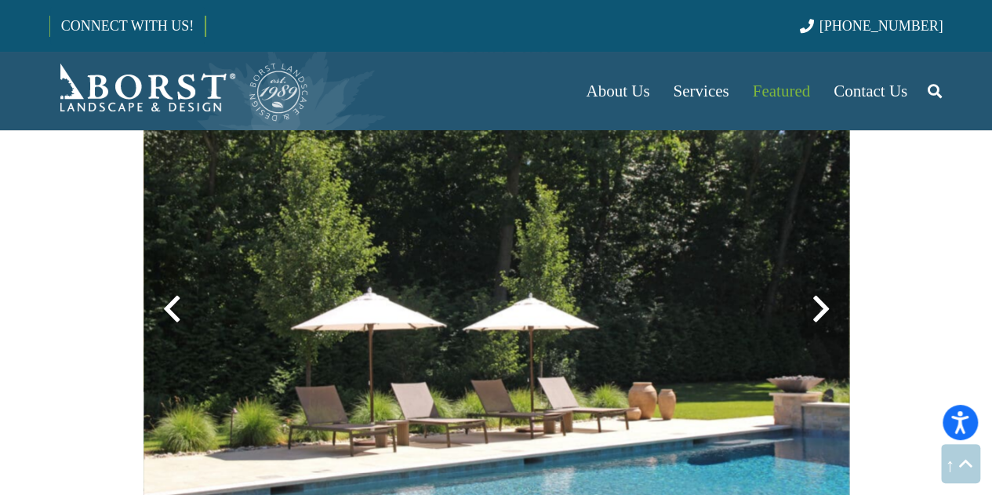
click at [821, 314] on div at bounding box center [820, 309] width 56 height 56
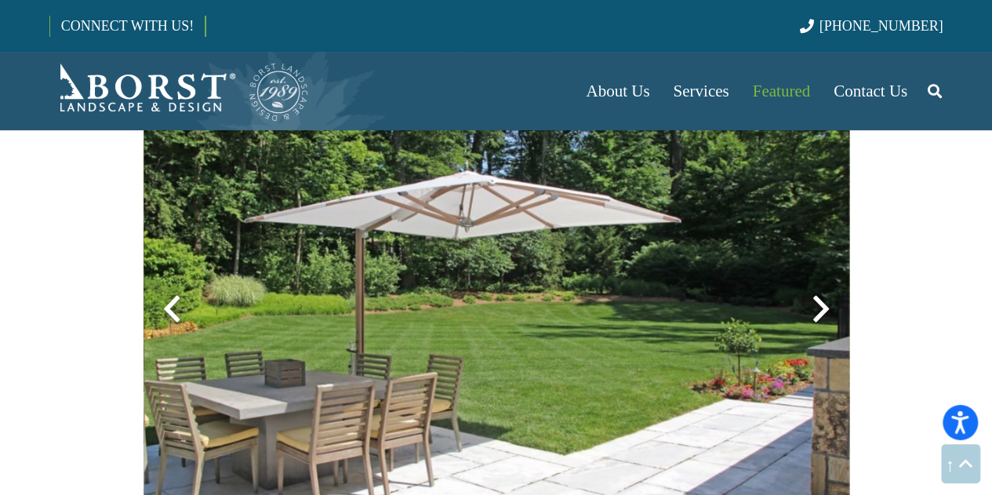
click at [821, 314] on div at bounding box center [820, 309] width 56 height 56
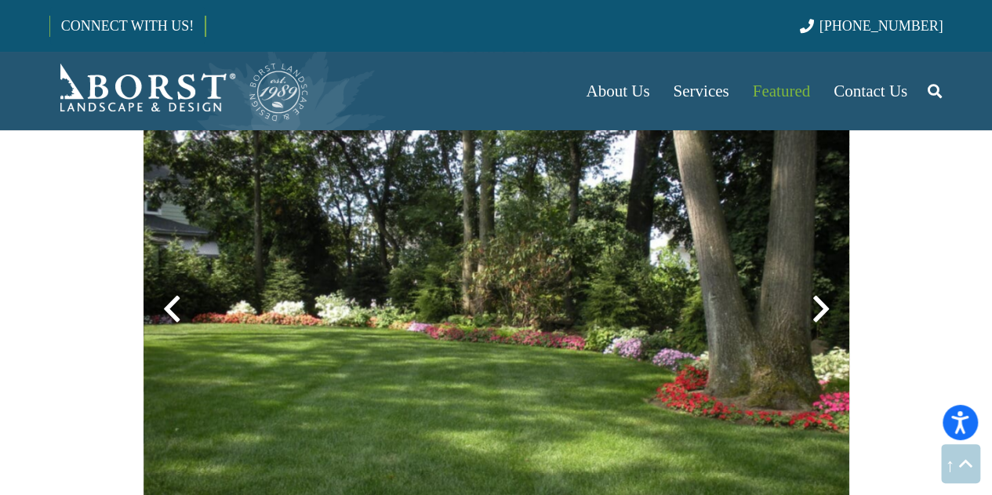
click at [821, 314] on div at bounding box center [820, 309] width 56 height 56
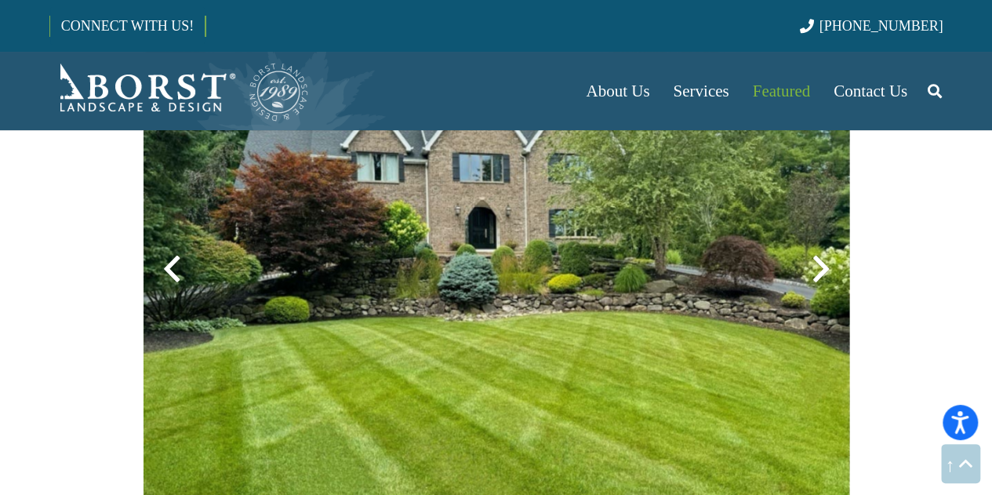
scroll to position [1713, 0]
click at [818, 270] on div at bounding box center [820, 269] width 56 height 56
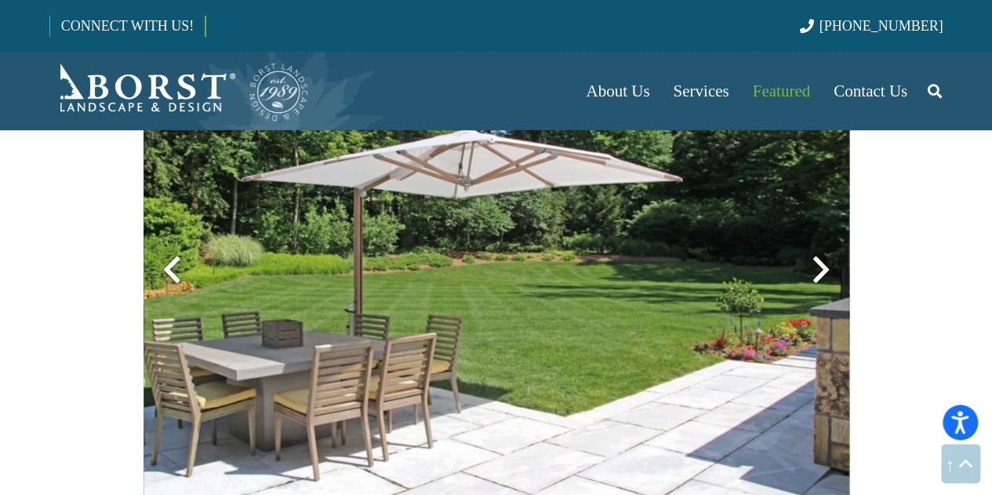
click at [818, 270] on div at bounding box center [820, 269] width 56 height 56
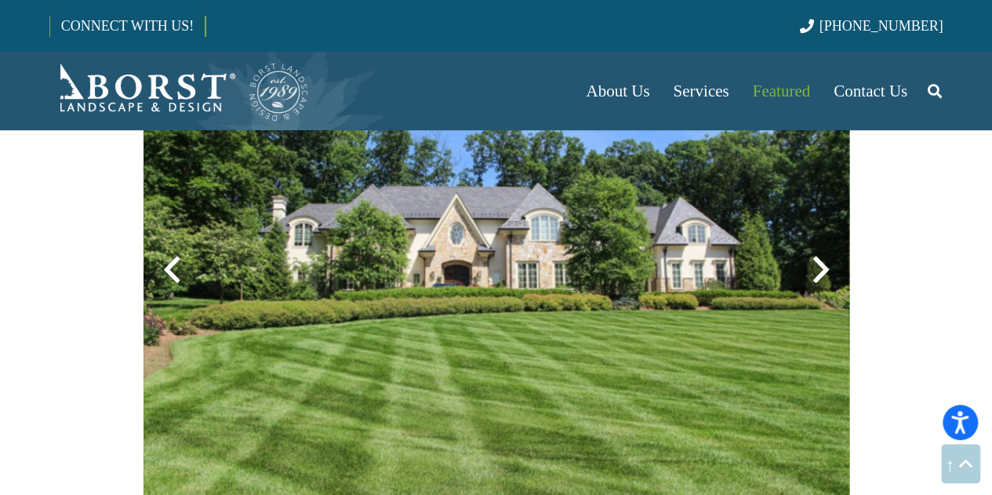
click at [818, 270] on div at bounding box center [820, 269] width 56 height 56
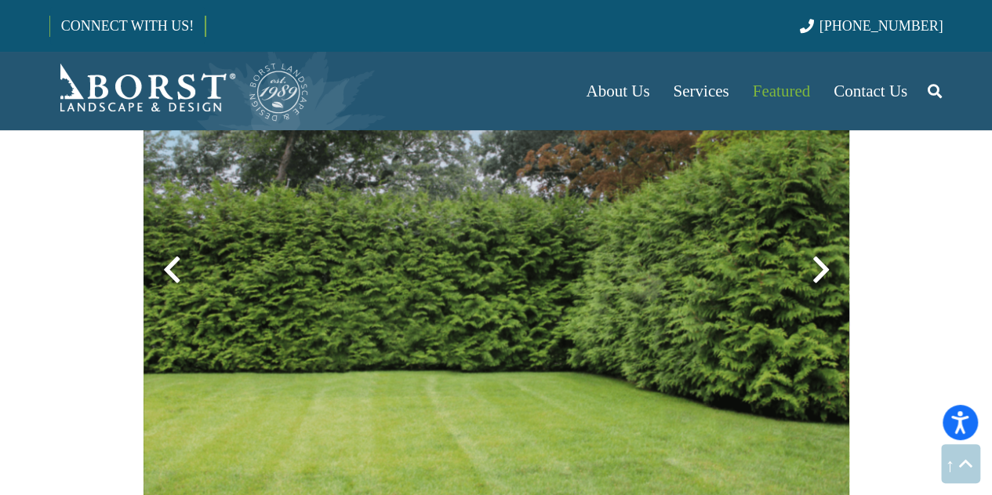
click at [818, 270] on div at bounding box center [820, 269] width 56 height 56
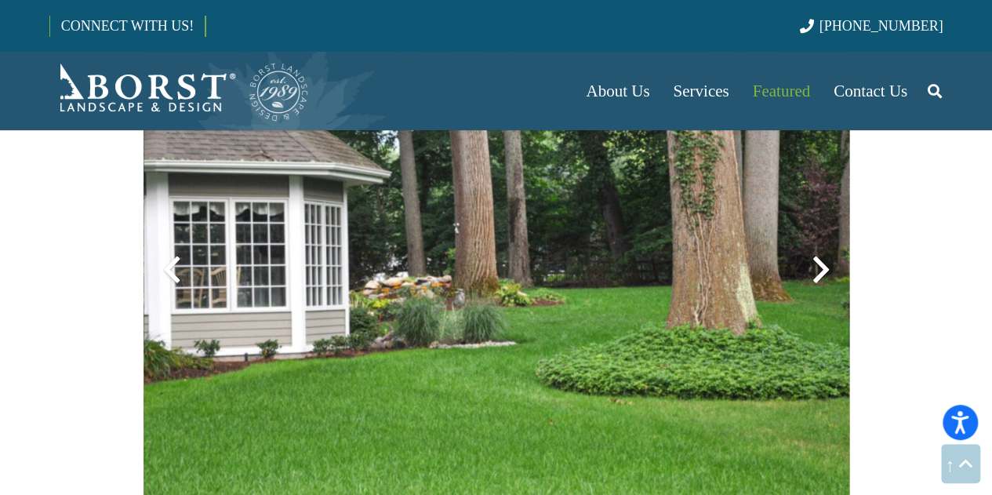
click at [818, 270] on div at bounding box center [820, 269] width 56 height 56
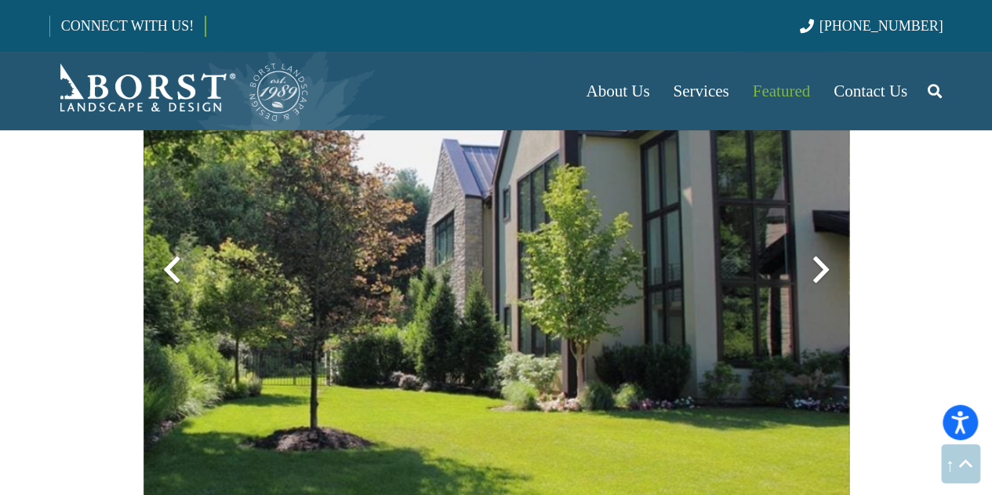
click at [818, 270] on div at bounding box center [820, 269] width 56 height 56
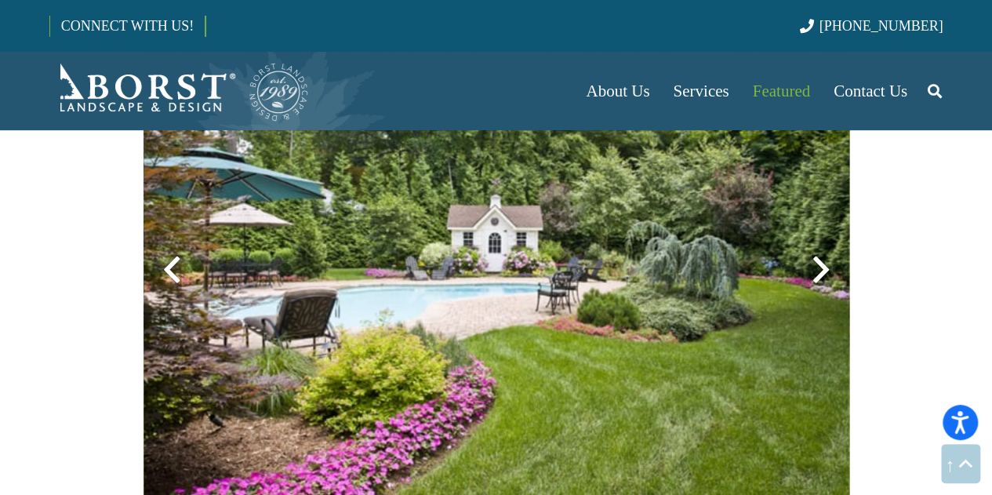
click at [818, 270] on div at bounding box center [820, 269] width 56 height 56
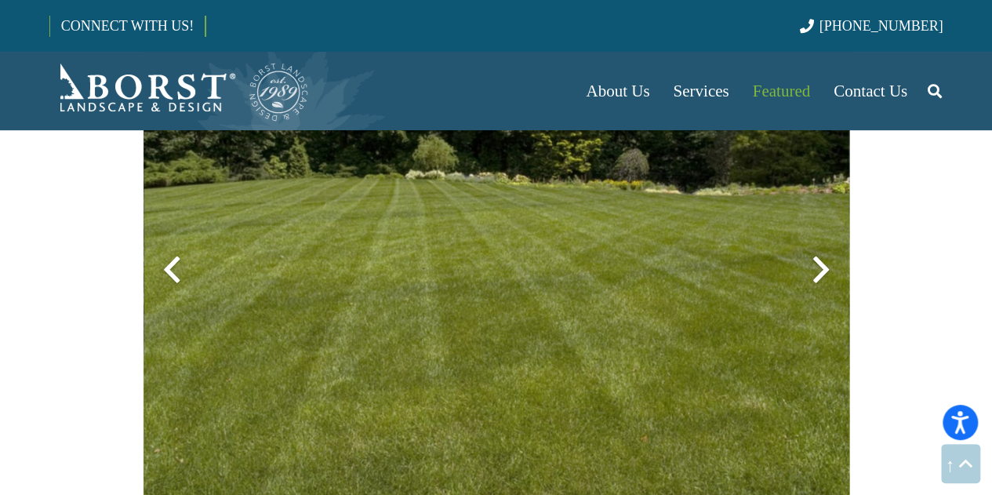
click at [818, 270] on div at bounding box center [820, 269] width 56 height 56
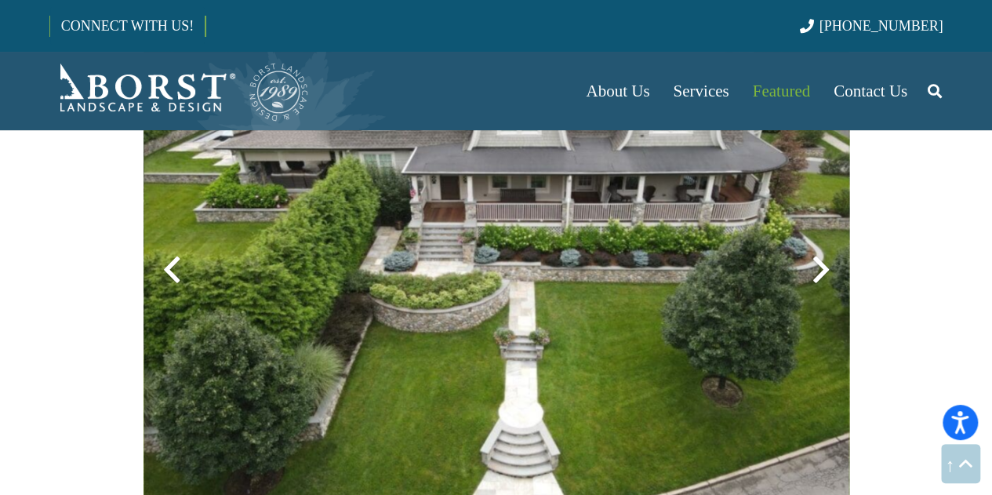
click at [641, 300] on img at bounding box center [495, 270] width 705 height 524
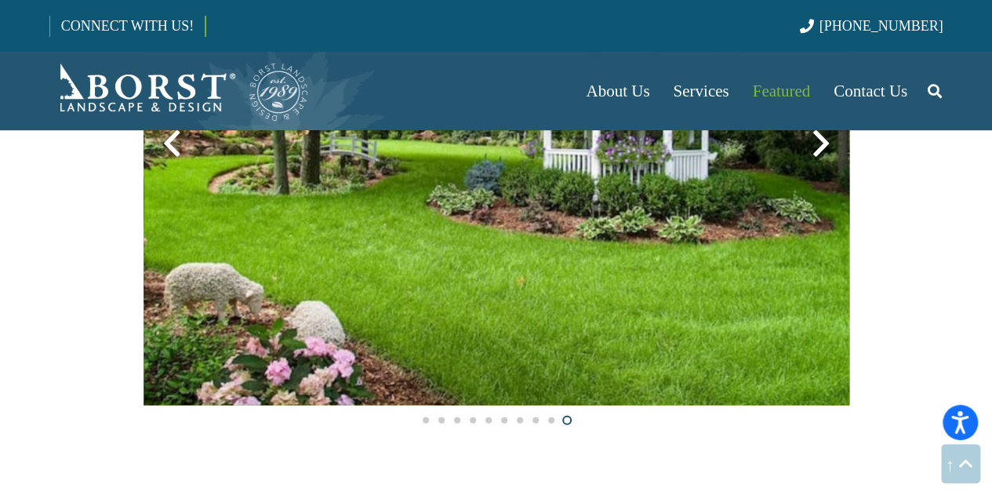
scroll to position [1840, 0]
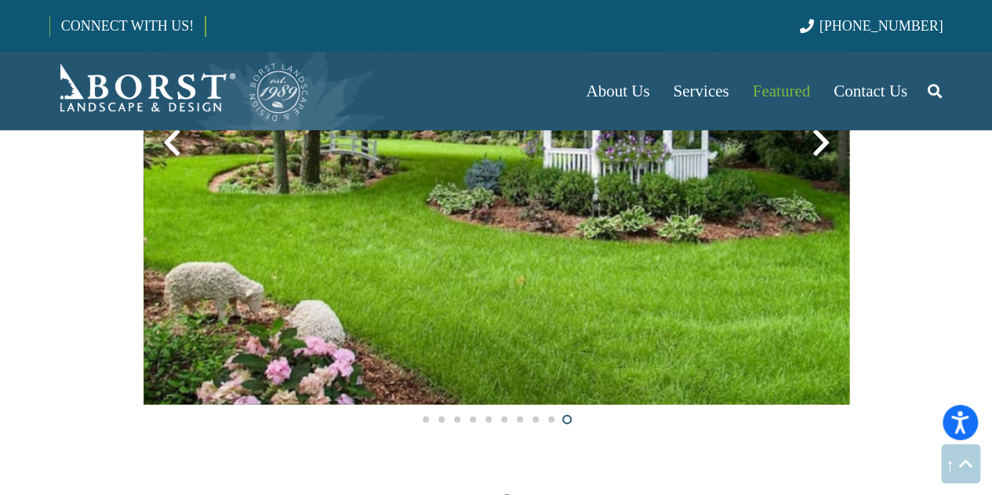
click at [161, 140] on div at bounding box center [171, 142] width 56 height 56
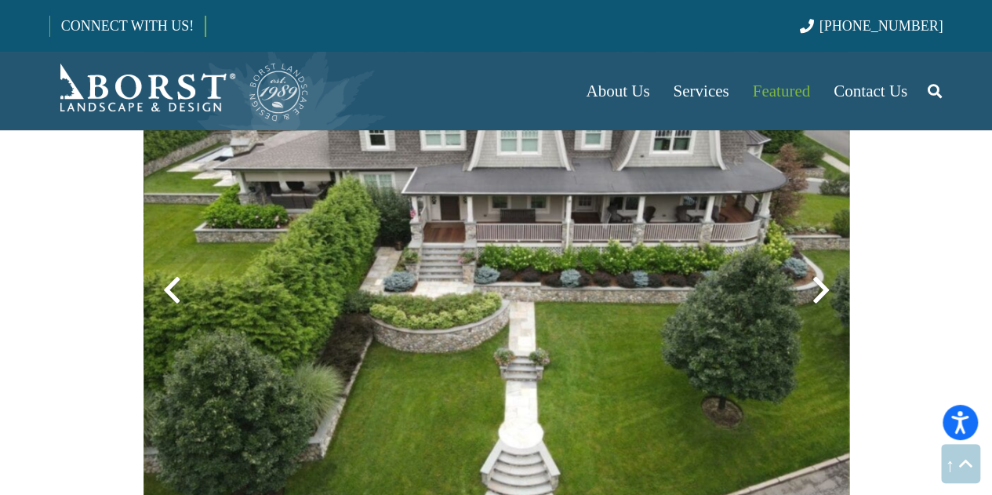
scroll to position [1688, 0]
